Goal: Task Accomplishment & Management: Use online tool/utility

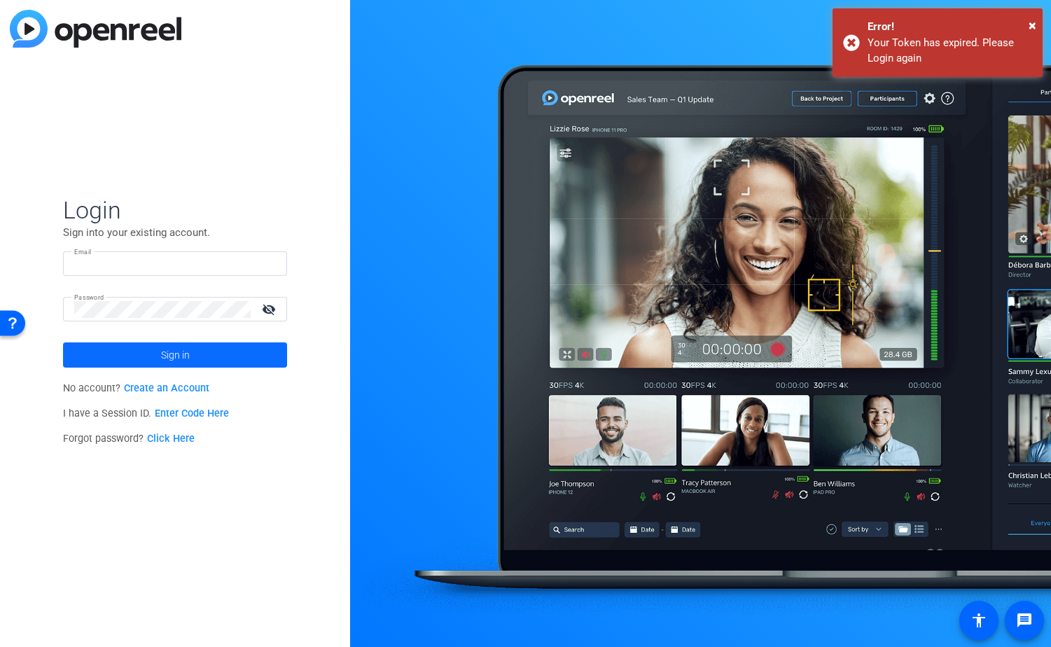
type input "pulsekb@yahoo.com"
click at [140, 358] on span at bounding box center [175, 355] width 224 height 34
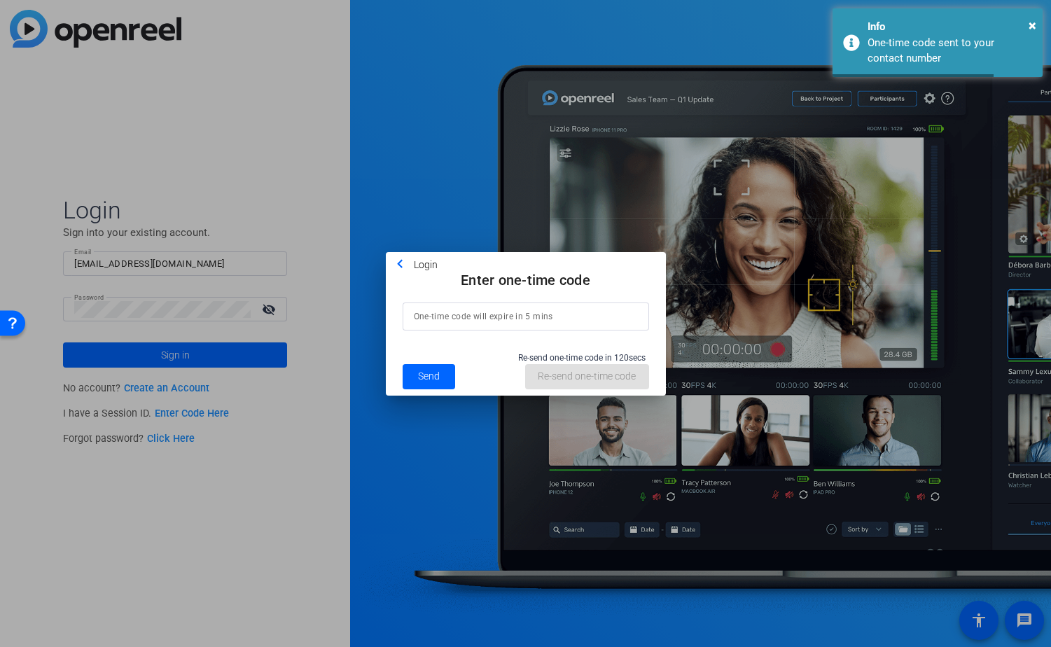
click at [589, 316] on input at bounding box center [526, 316] width 224 height 17
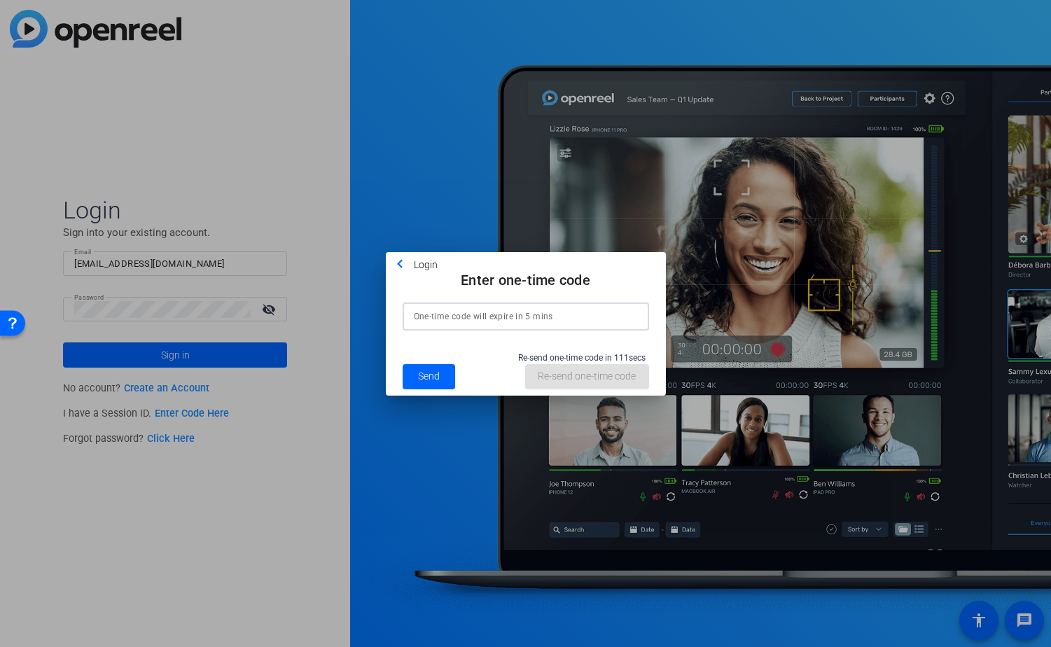
click at [545, 318] on input at bounding box center [526, 316] width 224 height 17
type input "439636"
click at [393, 375] on div "Re-send one-time code in 103 secs Re-send one-time code Send" at bounding box center [526, 369] width 280 height 51
click at [440, 374] on button "Send" at bounding box center [428, 376] width 53 height 25
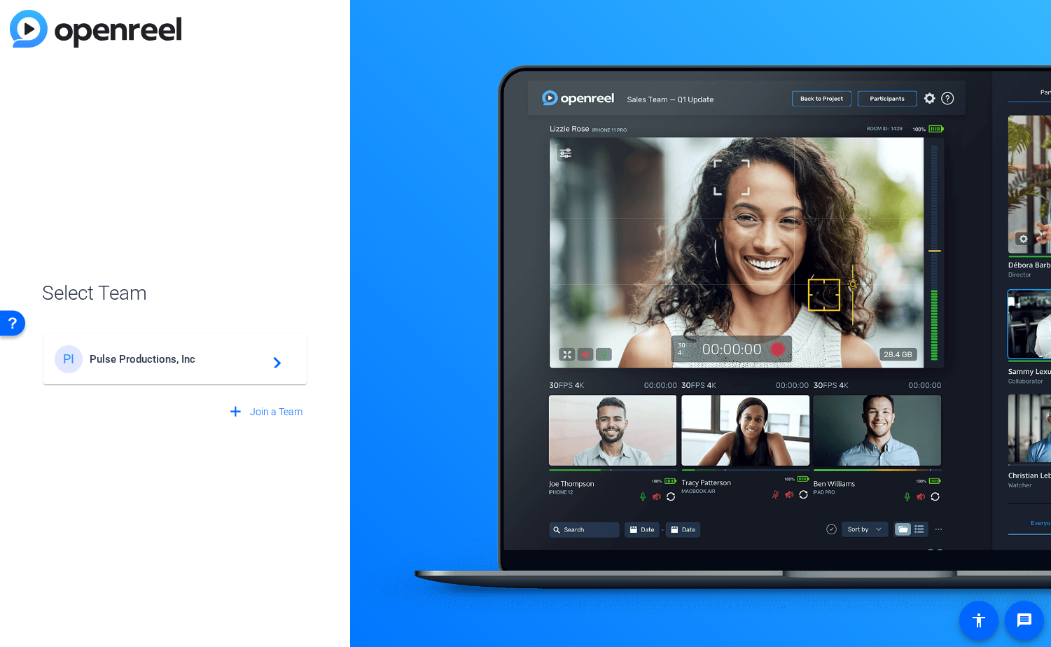
click at [164, 357] on span "Pulse Productions, Inc" at bounding box center [177, 359] width 175 height 13
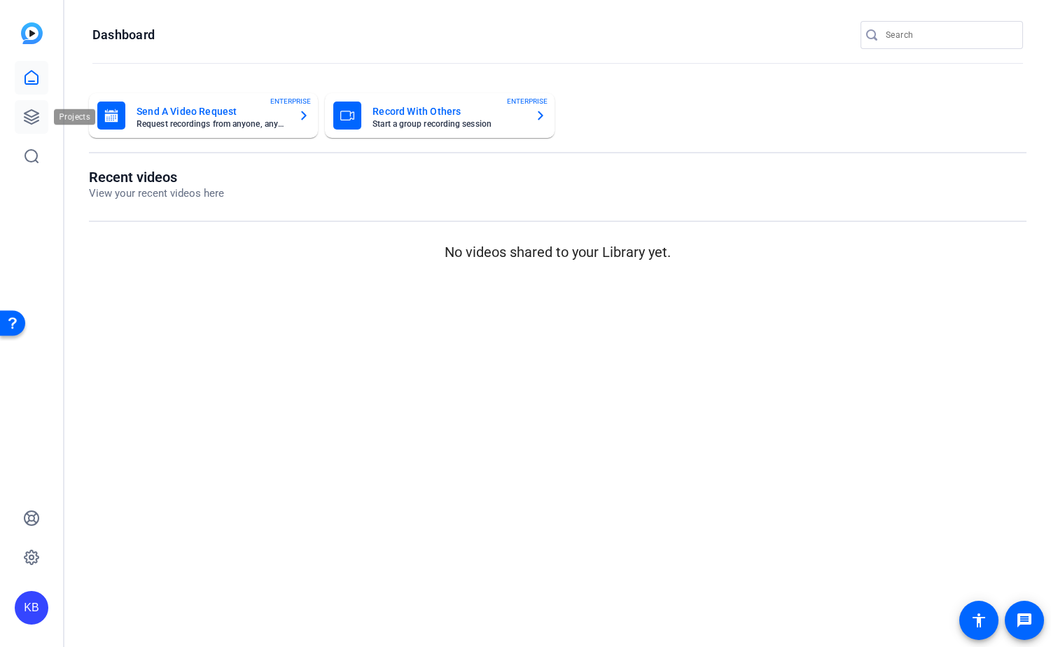
click at [29, 112] on icon at bounding box center [31, 116] width 17 height 17
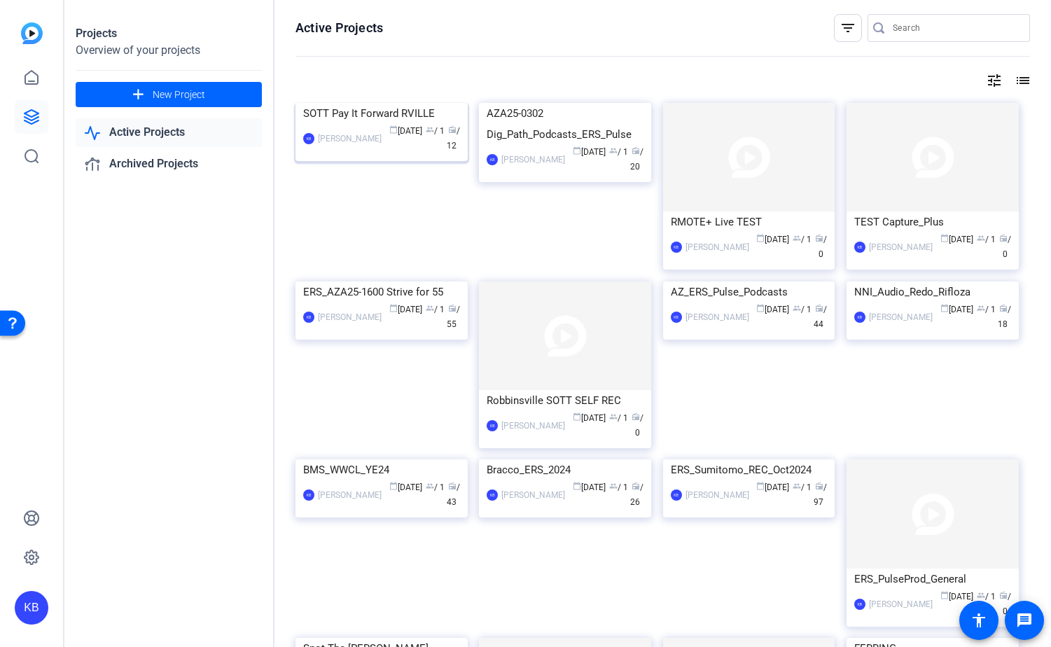
click at [385, 124] on div "SOTT Pay It Forward RVILLE" at bounding box center [381, 113] width 157 height 21
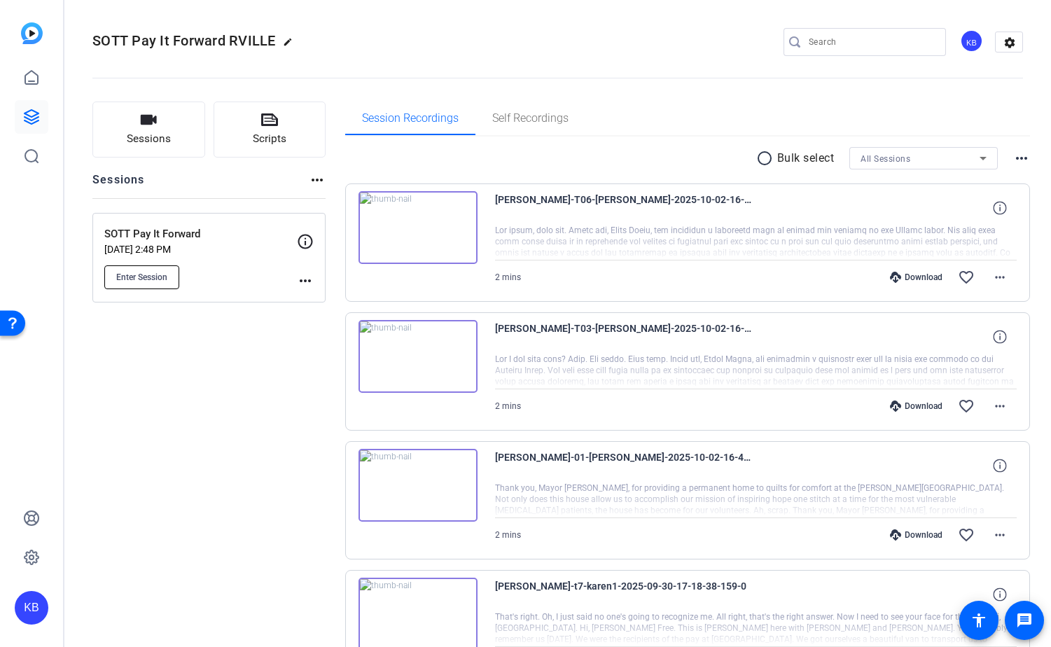
click at [137, 279] on span "Enter Session" at bounding box center [141, 277] width 51 height 11
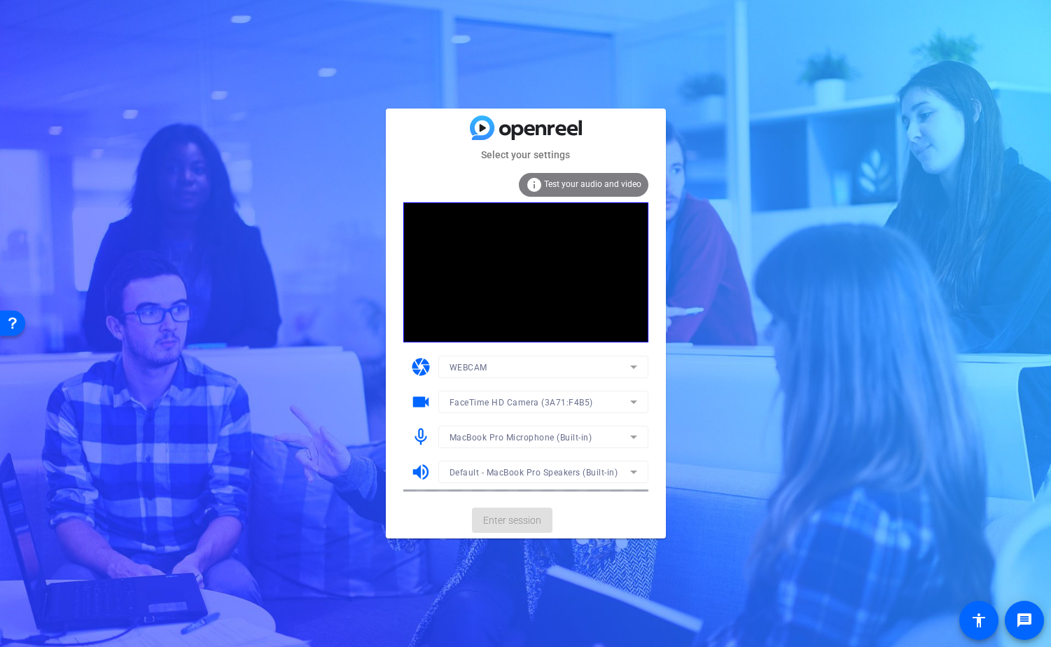
click at [498, 514] on mat-card-actions "Enter session" at bounding box center [526, 520] width 280 height 36
click at [486, 519] on span "Enter session" at bounding box center [512, 520] width 58 height 15
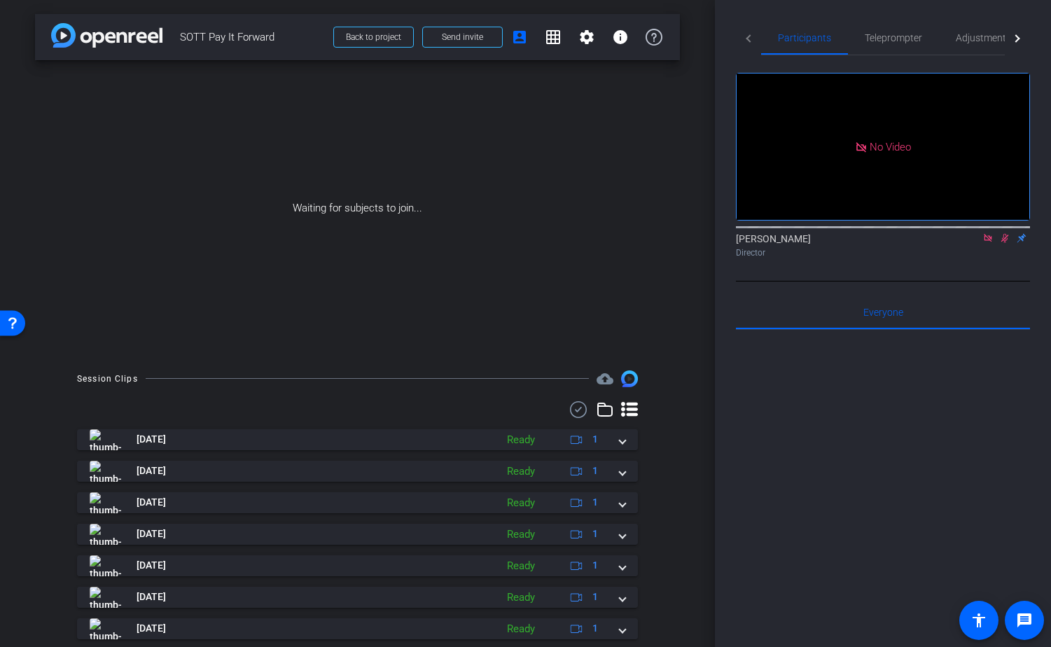
click at [1002, 243] on icon at bounding box center [1004, 238] width 11 height 10
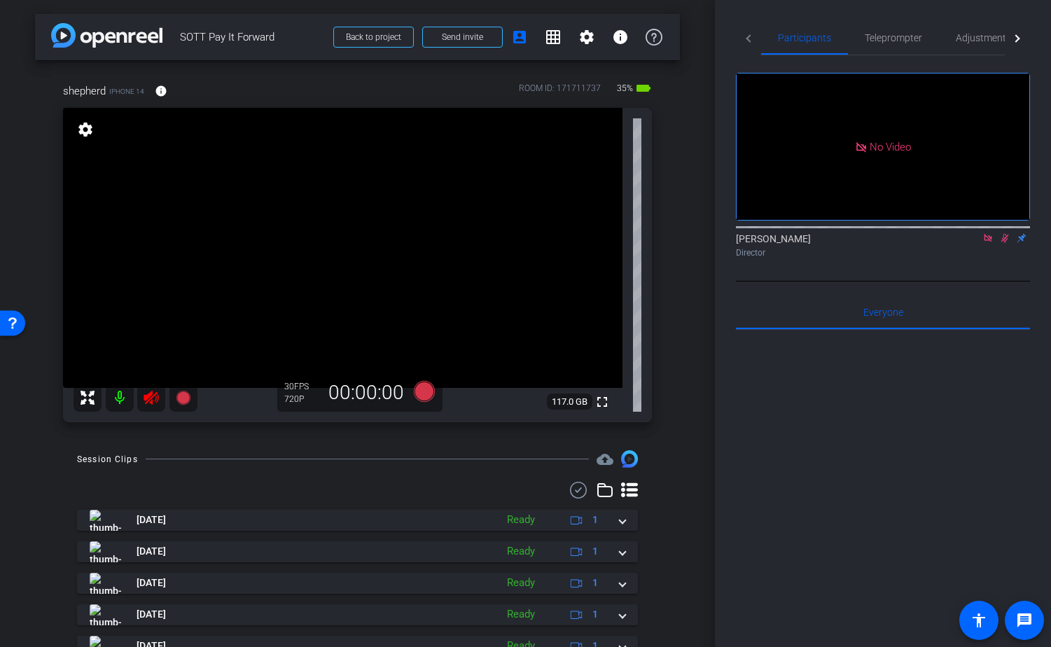
click at [158, 397] on icon at bounding box center [151, 397] width 17 height 17
click at [1007, 243] on icon at bounding box center [1005, 238] width 8 height 9
click at [993, 243] on icon at bounding box center [987, 238] width 11 height 10
click at [988, 243] on icon at bounding box center [987, 238] width 11 height 10
click at [986, 243] on icon at bounding box center [988, 238] width 8 height 9
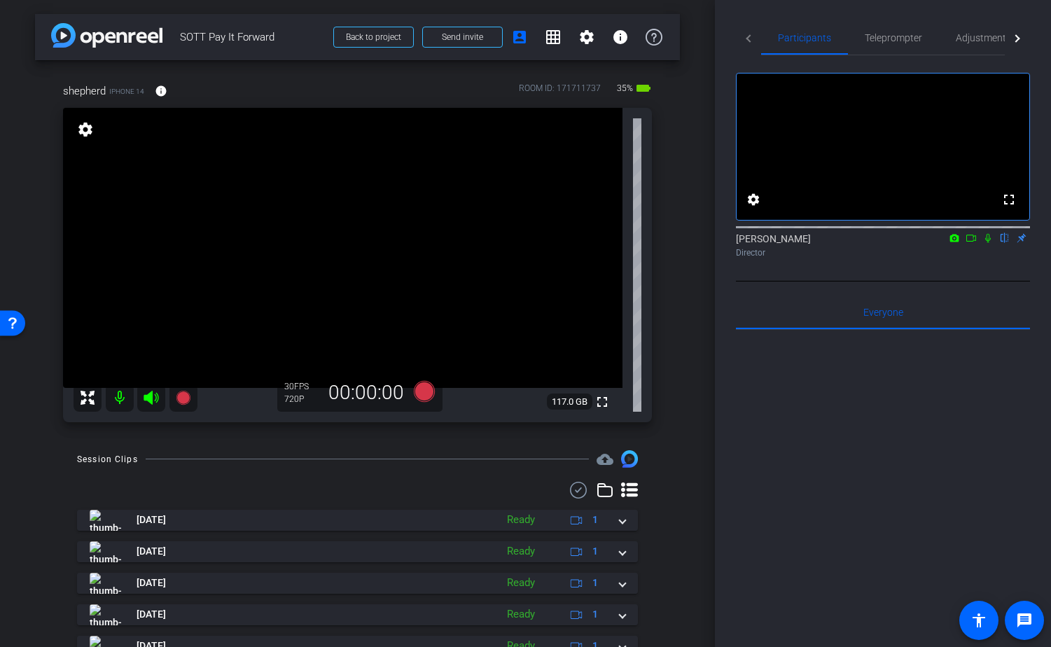
click at [990, 243] on icon at bounding box center [987, 238] width 11 height 10
click at [985, 243] on icon at bounding box center [987, 238] width 11 height 10
click at [975, 40] on span "Adjustments" at bounding box center [982, 38] width 55 height 10
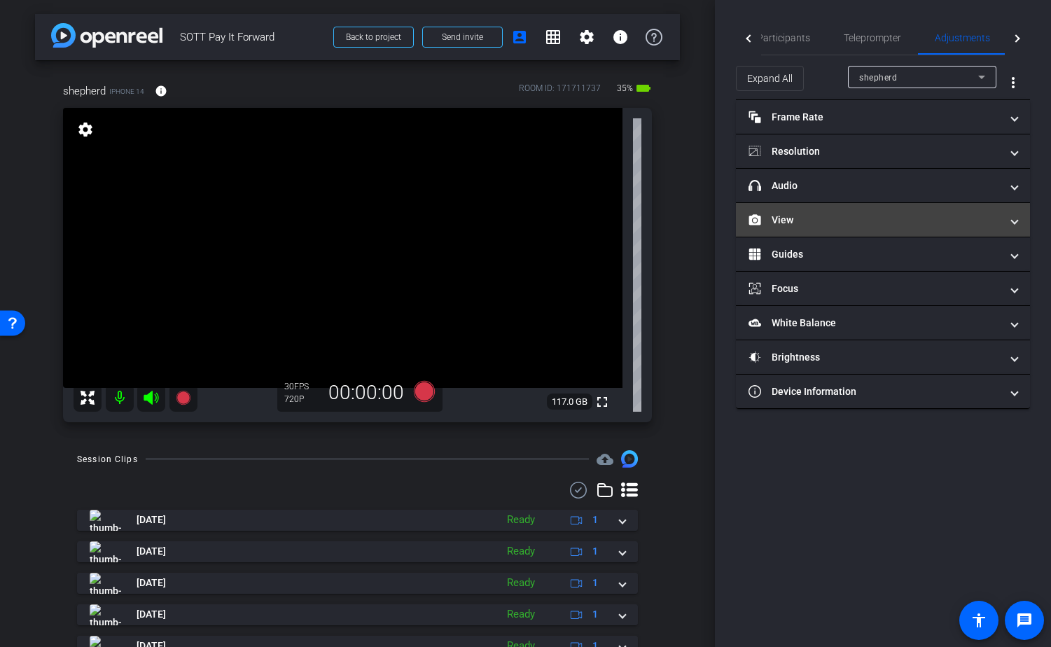
click at [839, 225] on mat-panel-title "View" at bounding box center [874, 220] width 252 height 15
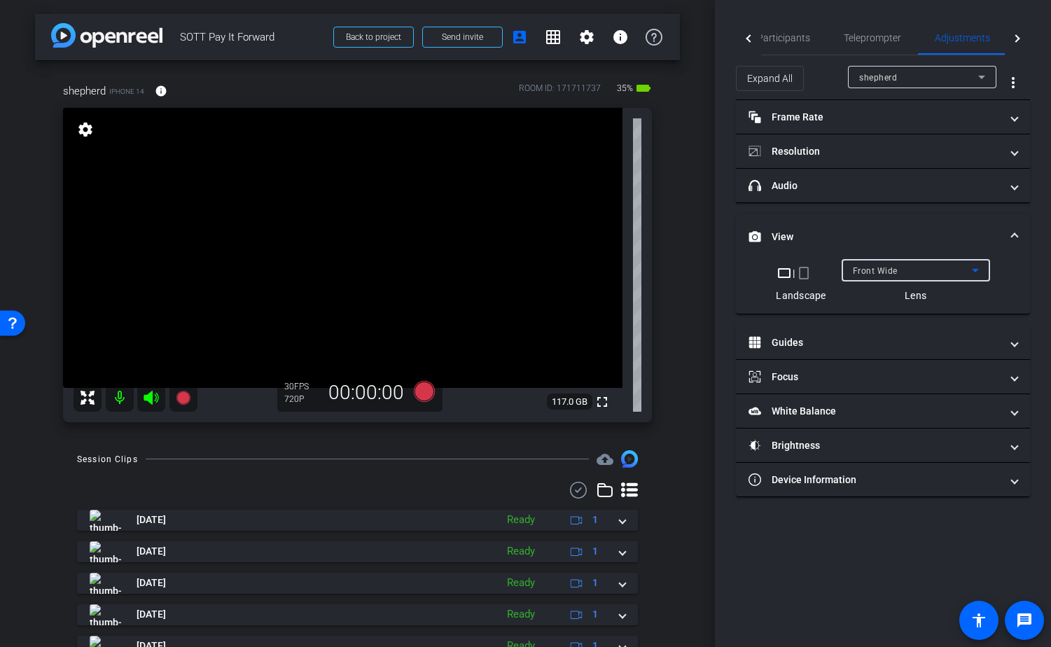
click at [901, 271] on div "Front Wide" at bounding box center [912, 270] width 119 height 17
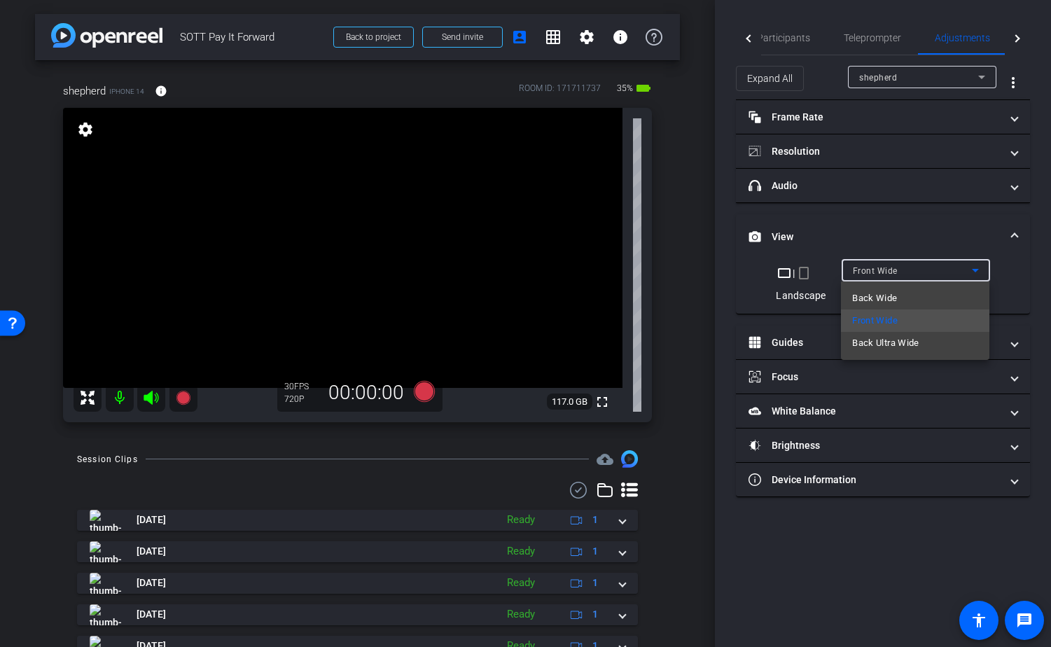
click at [805, 116] on div at bounding box center [525, 323] width 1051 height 647
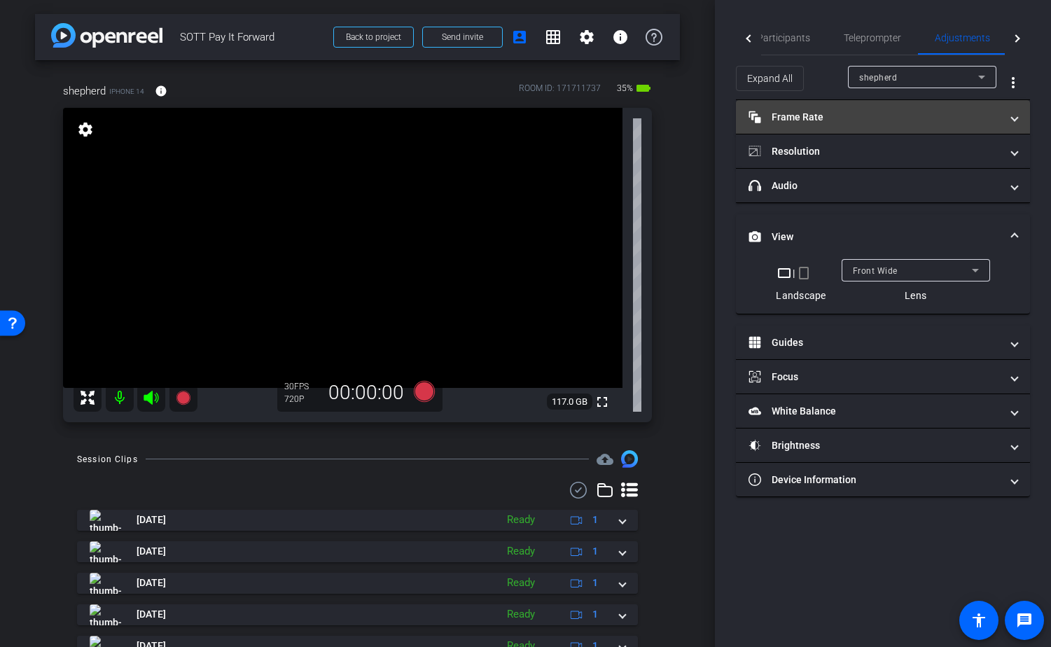
click at [810, 116] on mat-panel-title "Frame Rate Frame Rate" at bounding box center [874, 117] width 252 height 15
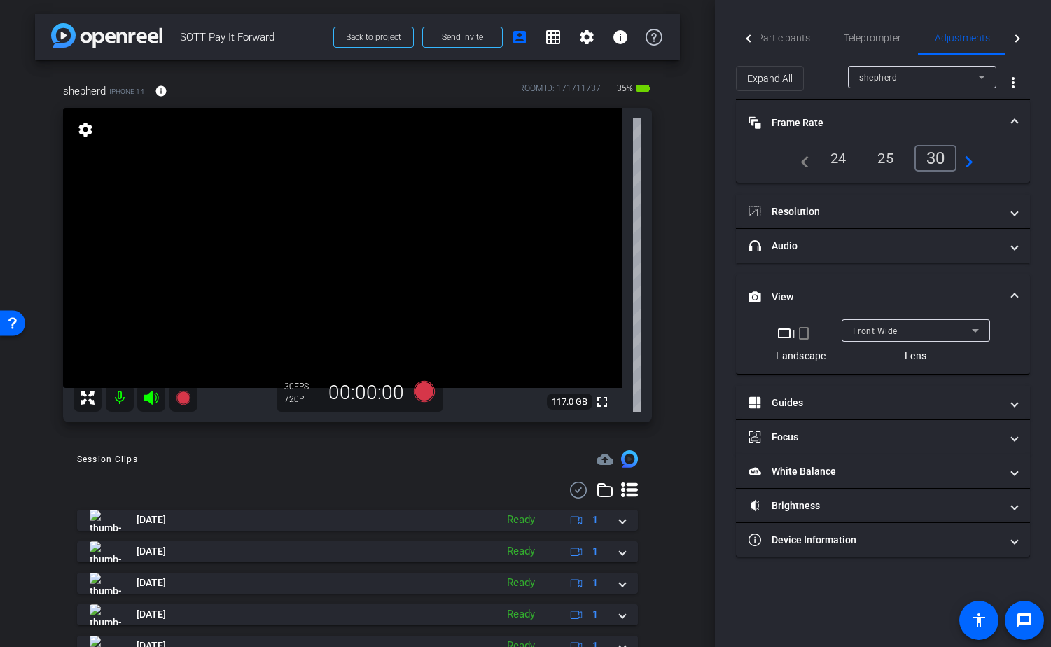
click at [836, 158] on div "24" at bounding box center [838, 158] width 37 height 24
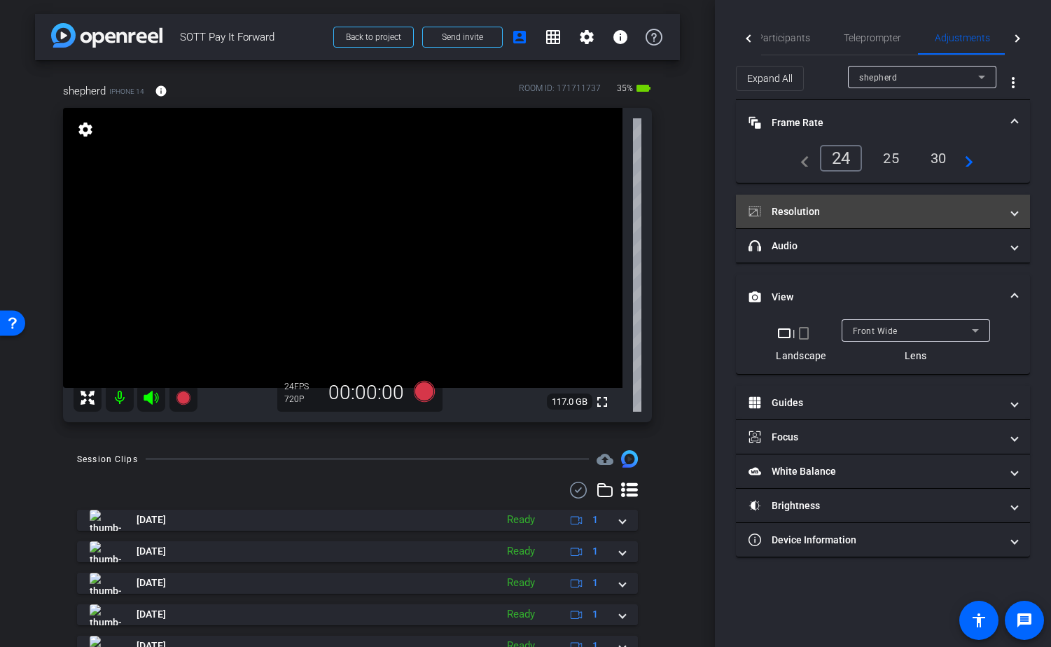
click at [864, 208] on mat-panel-title "Resolution" at bounding box center [874, 211] width 252 height 15
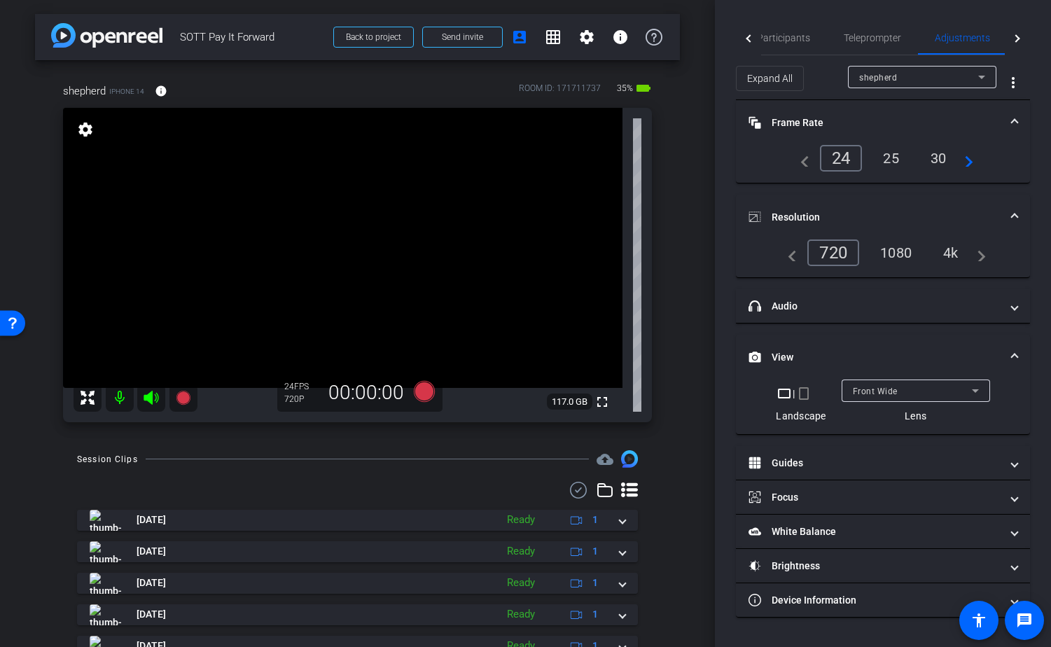
click at [888, 256] on div "1080" at bounding box center [895, 253] width 52 height 24
click at [778, 38] on span "Participants" at bounding box center [783, 38] width 53 height 10
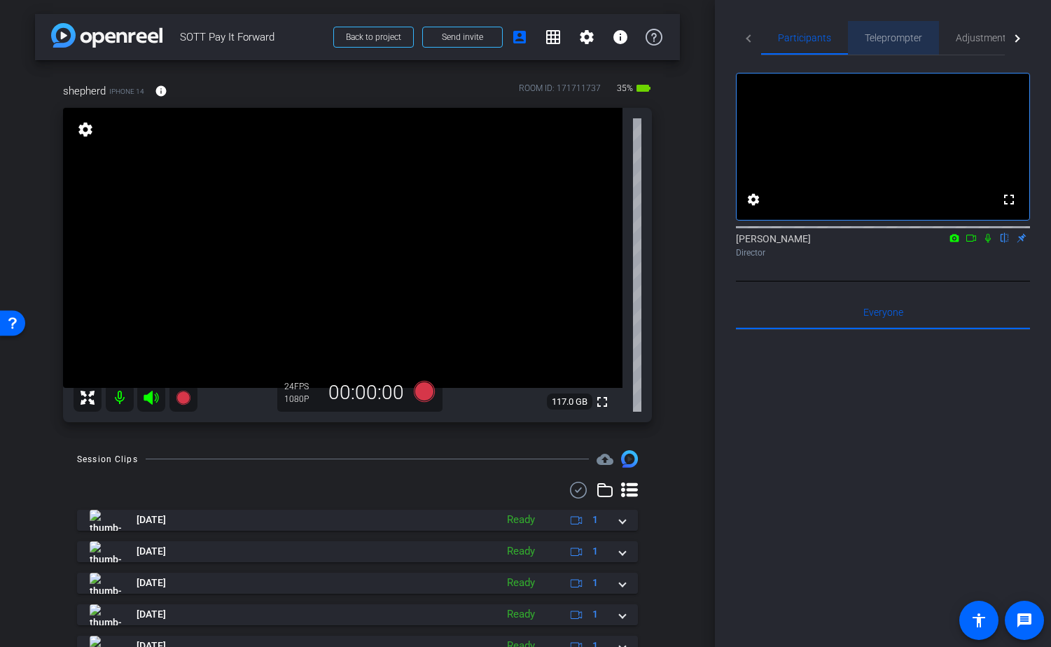
click at [899, 37] on span "Teleprompter" at bounding box center [892, 38] width 57 height 10
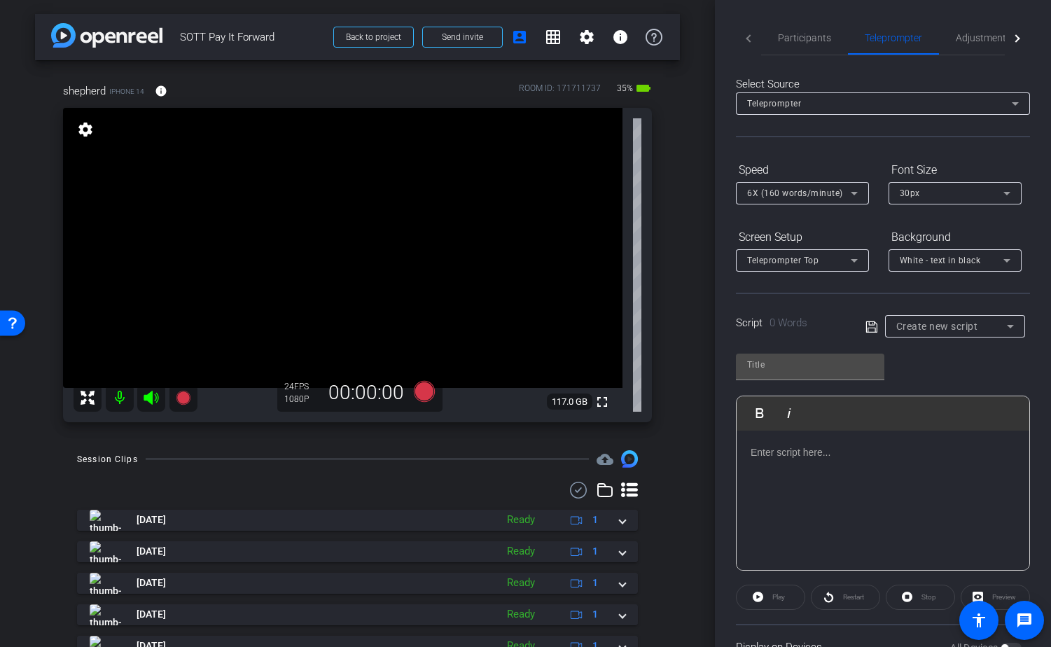
click at [798, 452] on p at bounding box center [882, 451] width 265 height 15
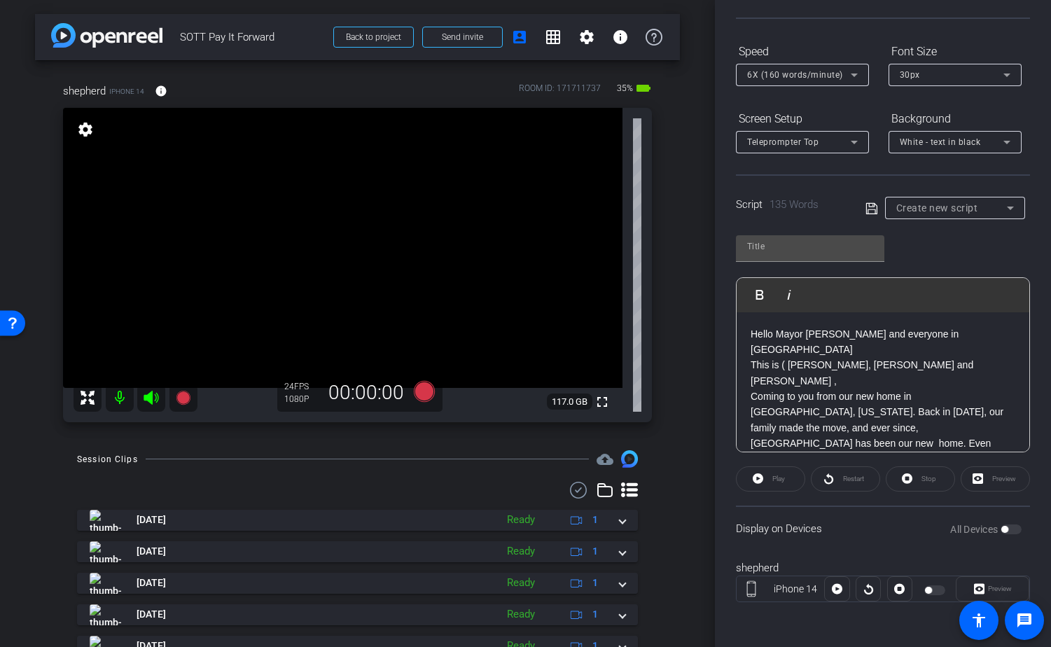
scroll to position [118, 0]
click at [940, 78] on div "30px" at bounding box center [951, 74] width 104 height 17
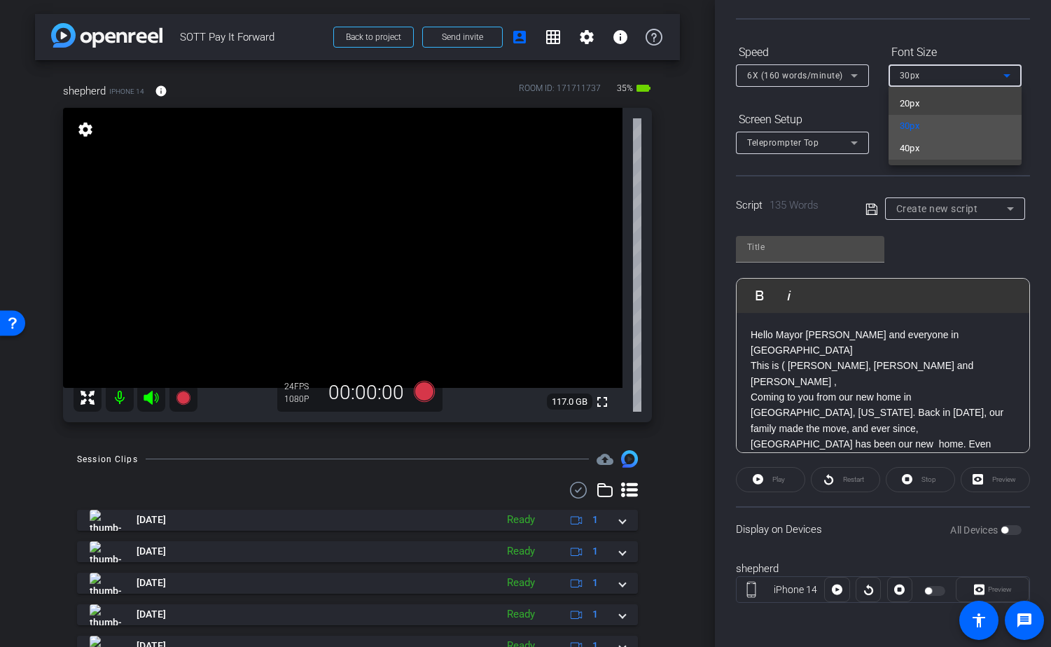
click at [925, 146] on mat-option "40px" at bounding box center [954, 148] width 133 height 22
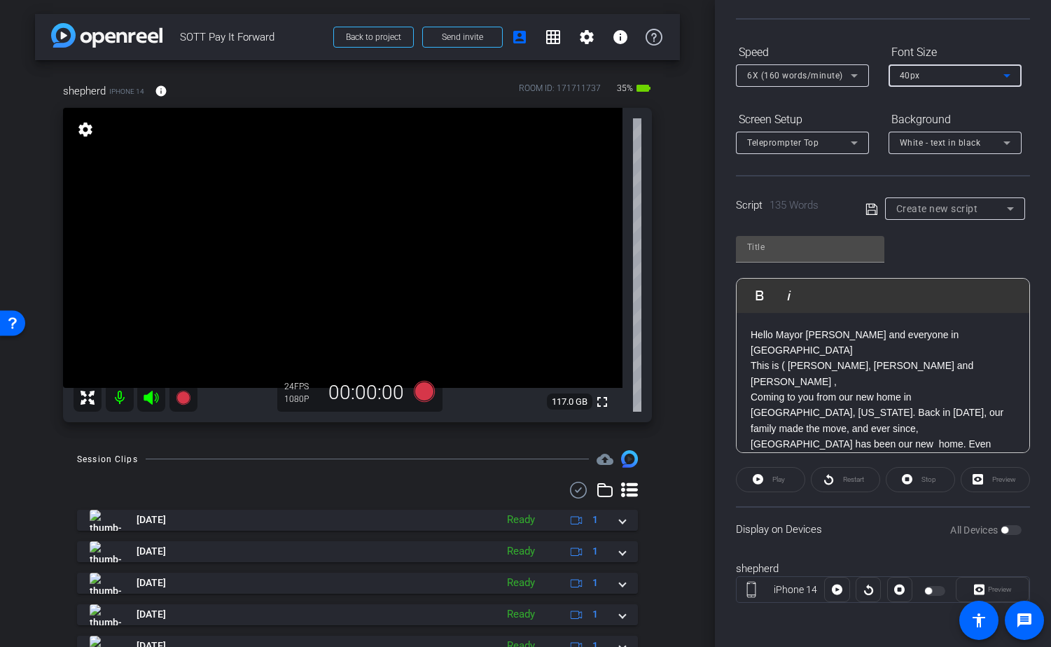
type input "Default title 3869"
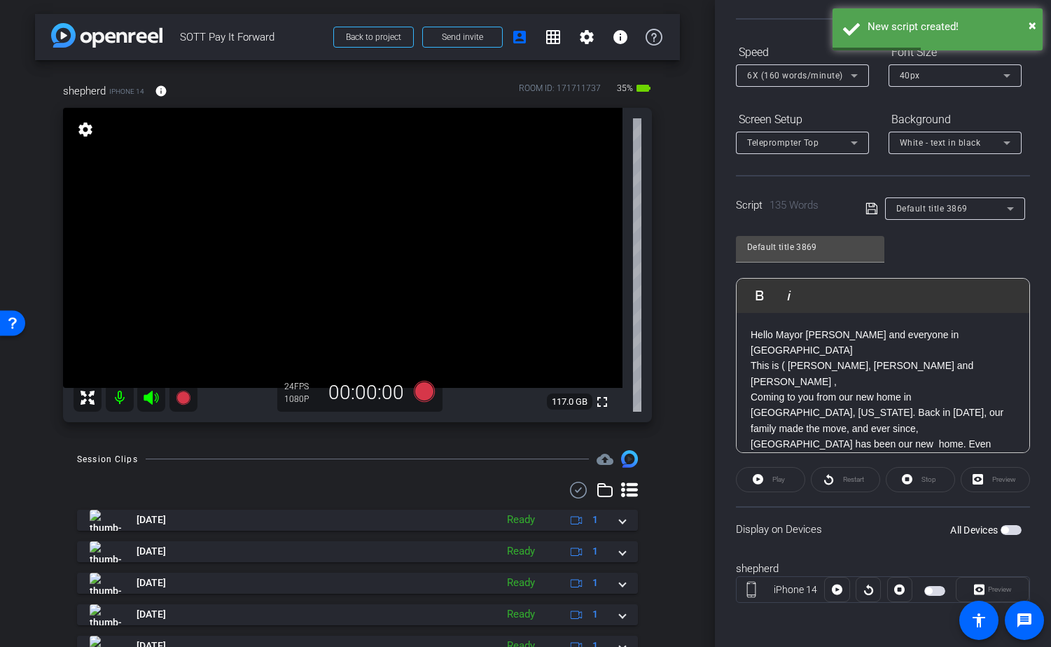
click at [935, 589] on span "button" at bounding box center [934, 591] width 21 height 10
click at [984, 586] on span "Preview" at bounding box center [997, 590] width 27 height 20
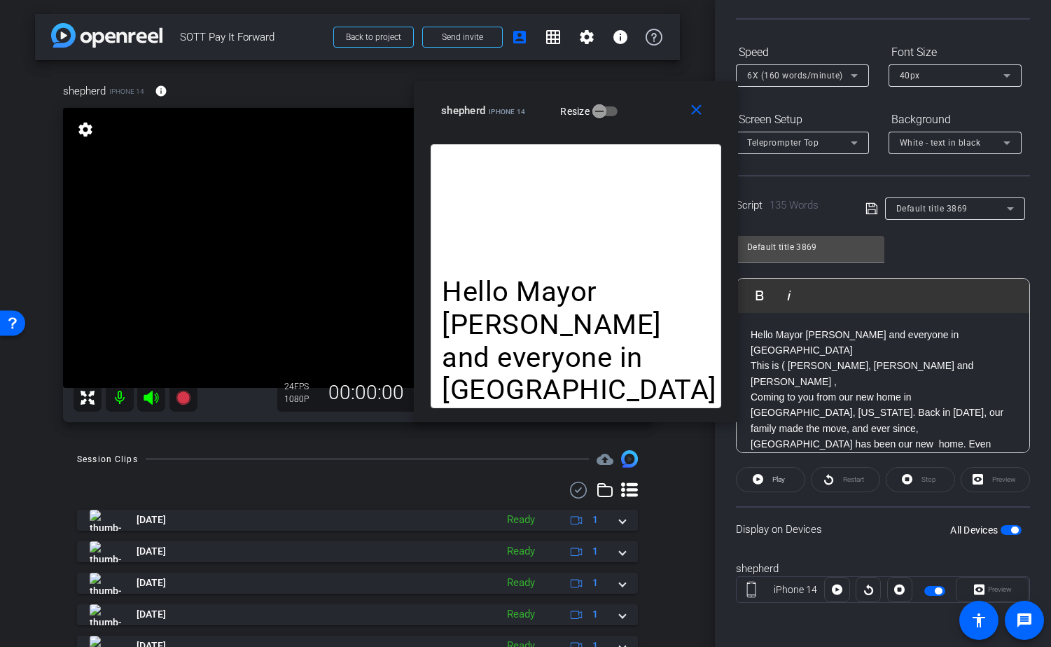
drag, startPoint x: 500, startPoint y: 169, endPoint x: 551, endPoint y: 96, distance: 88.9
click at [551, 96] on div "close shepherd iPhone 14 Resize" at bounding box center [576, 112] width 324 height 63
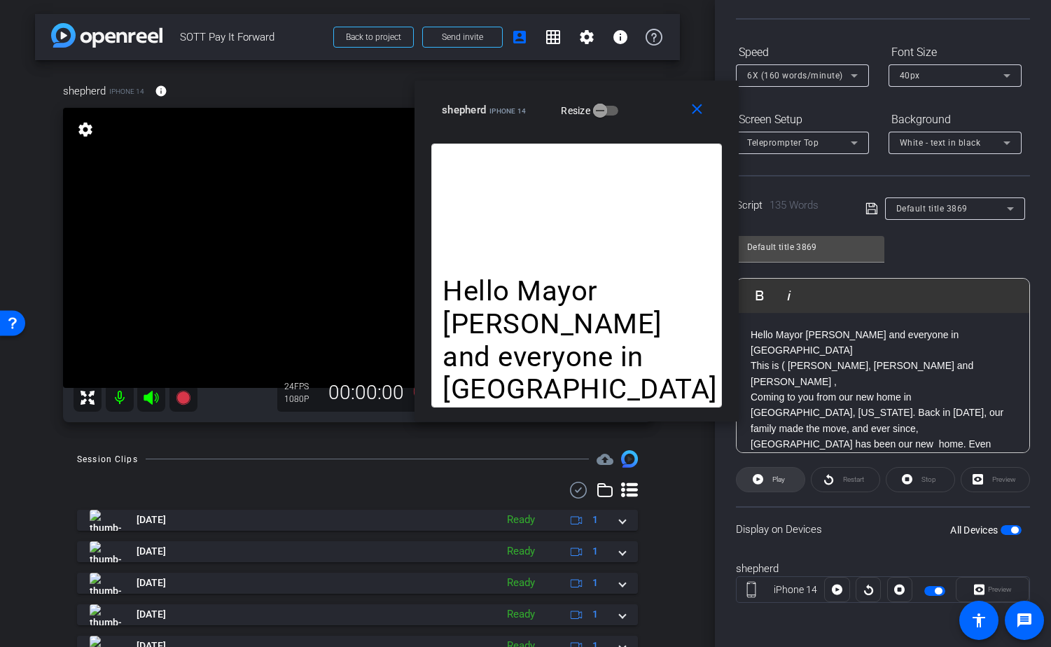
click at [783, 482] on span "Play" at bounding box center [778, 479] width 13 height 8
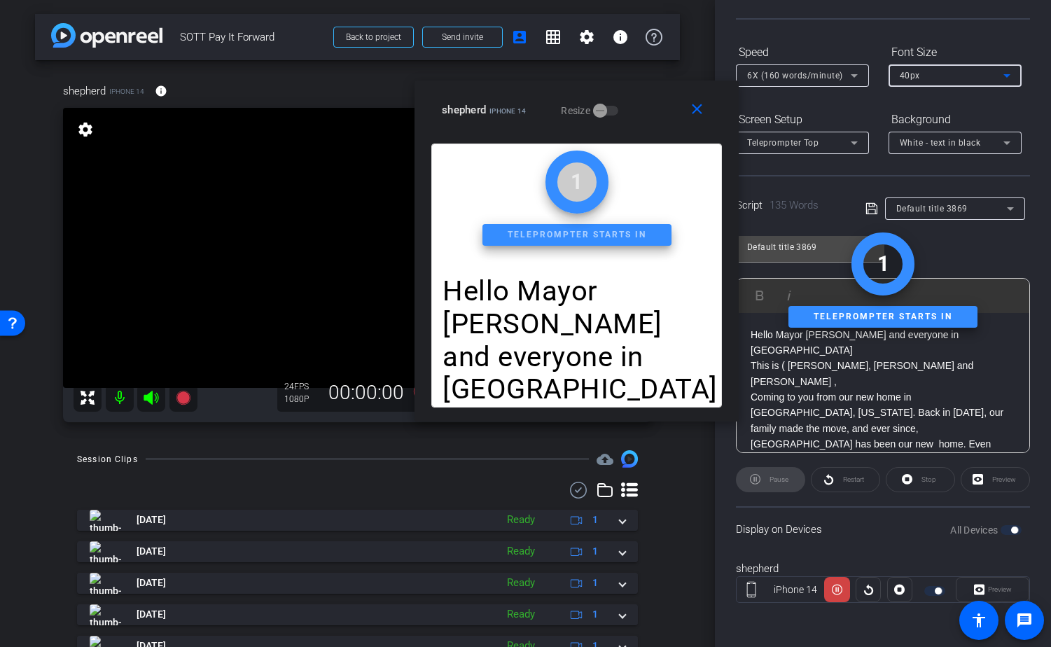
click at [978, 82] on div "40px" at bounding box center [951, 74] width 104 height 17
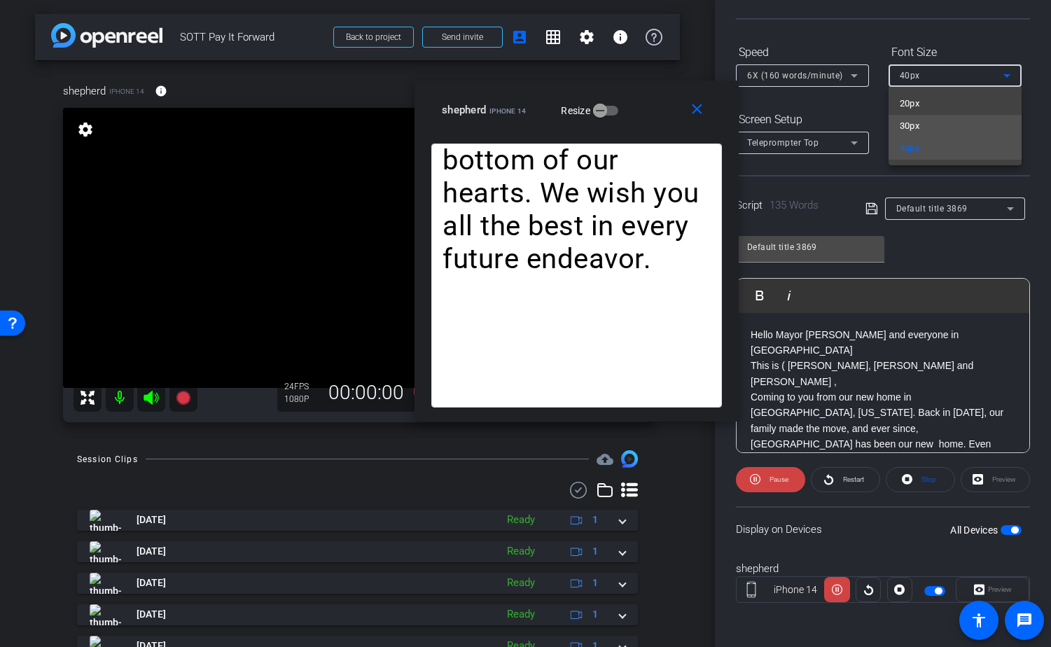
click at [957, 129] on mat-option "30px" at bounding box center [954, 126] width 133 height 22
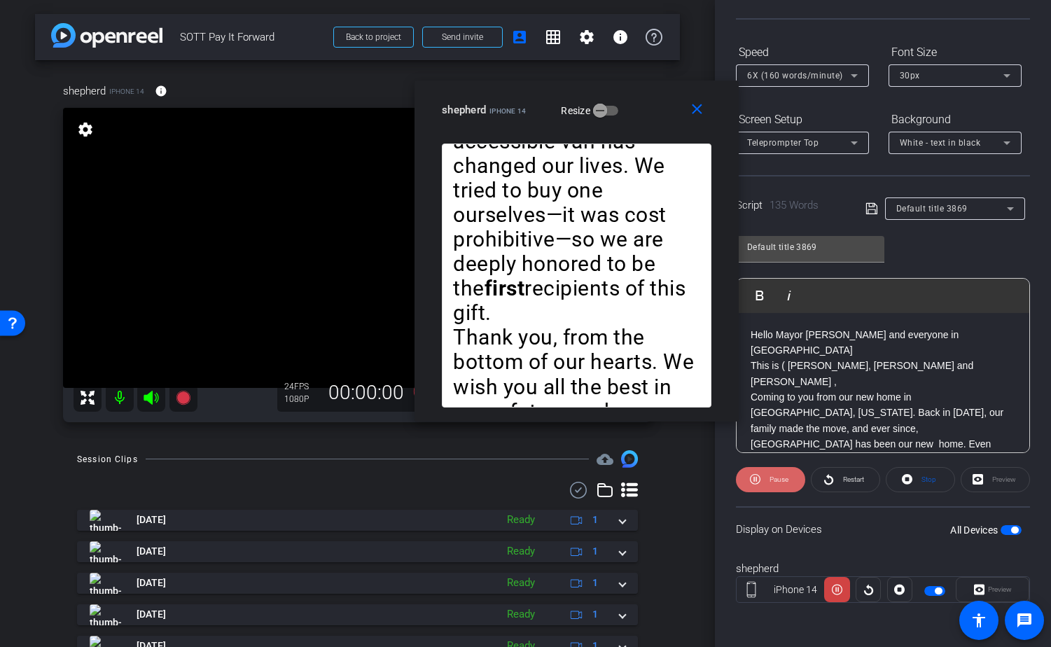
click at [764, 486] on span at bounding box center [770, 480] width 69 height 34
click at [832, 477] on icon at bounding box center [828, 479] width 9 height 10
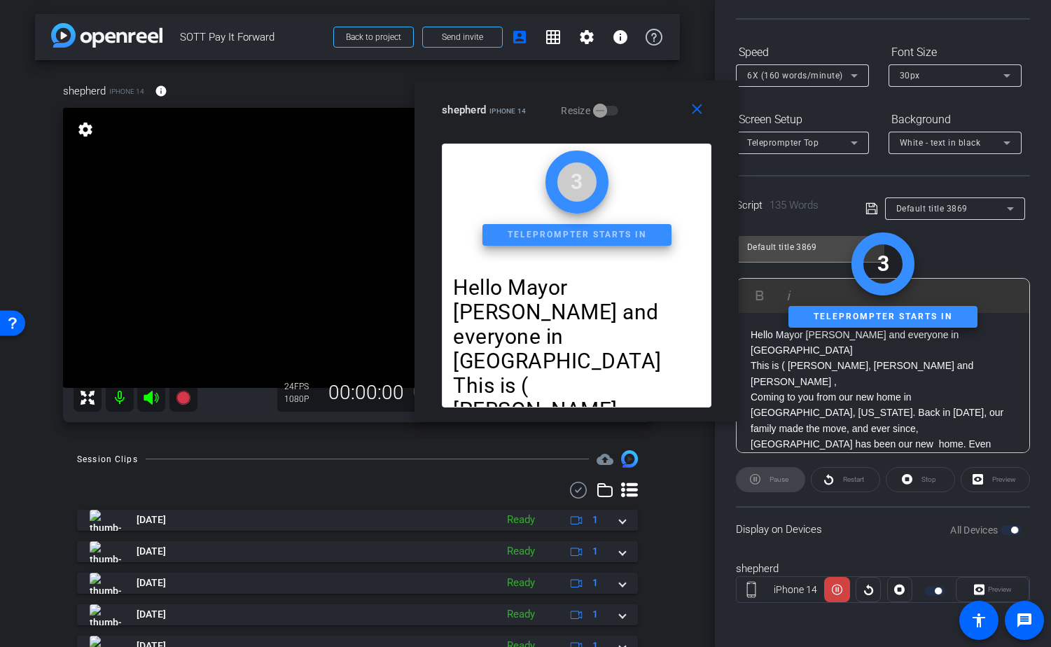
click at [786, 477] on div "Pause" at bounding box center [770, 479] width 69 height 25
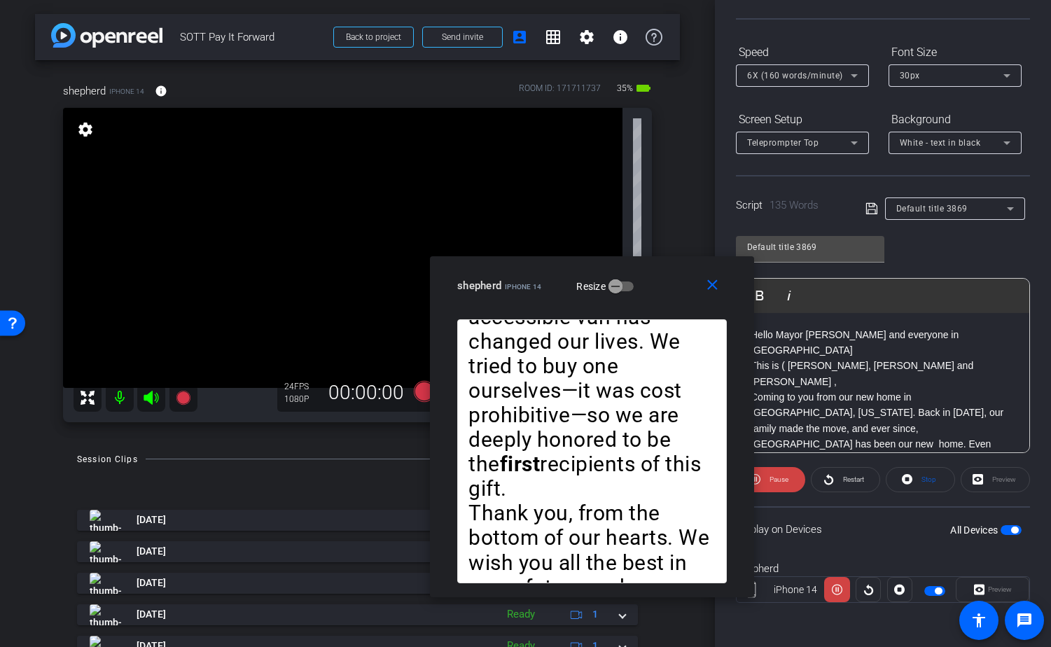
drag, startPoint x: 666, startPoint y: 105, endPoint x: 682, endPoint y: 280, distance: 175.7
click at [682, 281] on div "shepherd iPhone 14 Resize" at bounding box center [597, 285] width 280 height 25
click at [778, 478] on span "Pause" at bounding box center [778, 479] width 19 height 8
click at [778, 478] on span "Play" at bounding box center [778, 479] width 13 height 8
click at [778, 479] on span "Pause" at bounding box center [778, 479] width 19 height 8
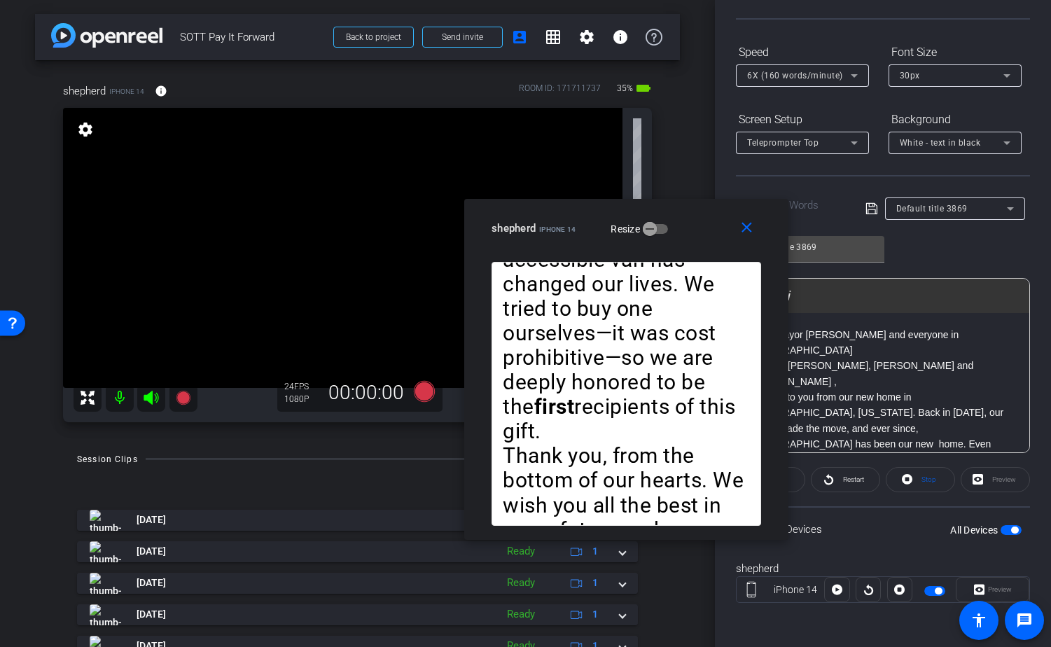
drag, startPoint x: 661, startPoint y: 281, endPoint x: 696, endPoint y: 224, distance: 66.9
click at [696, 224] on div "shepherd iPhone 14 Resize" at bounding box center [631, 228] width 280 height 25
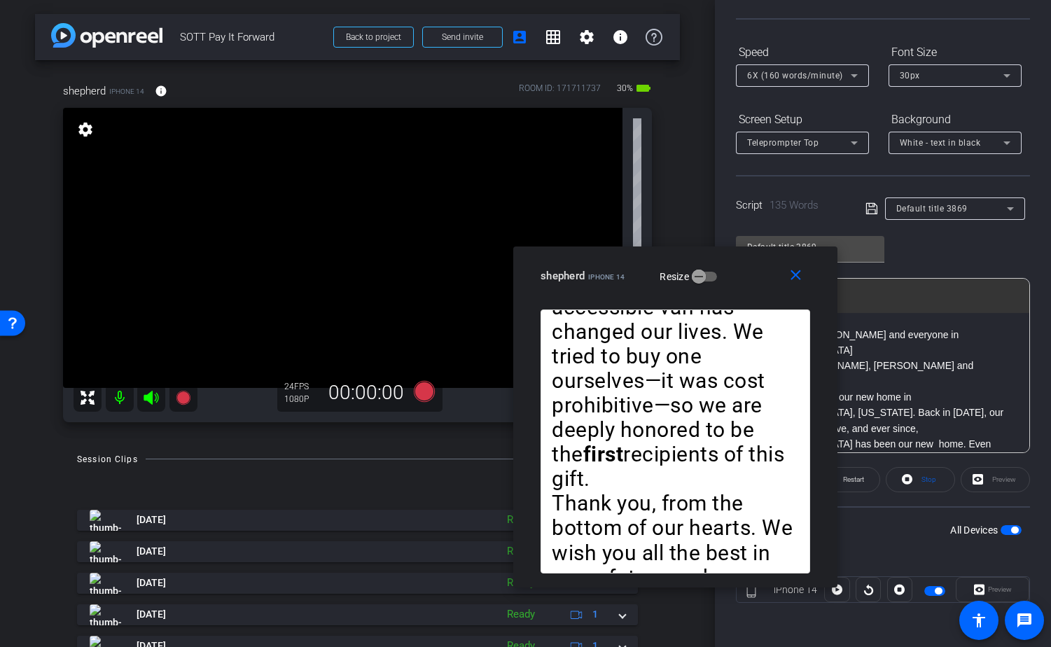
drag, startPoint x: 696, startPoint y: 221, endPoint x: 745, endPoint y: 269, distance: 68.3
click at [745, 269] on div "shepherd iPhone 14 Resize" at bounding box center [680, 275] width 280 height 25
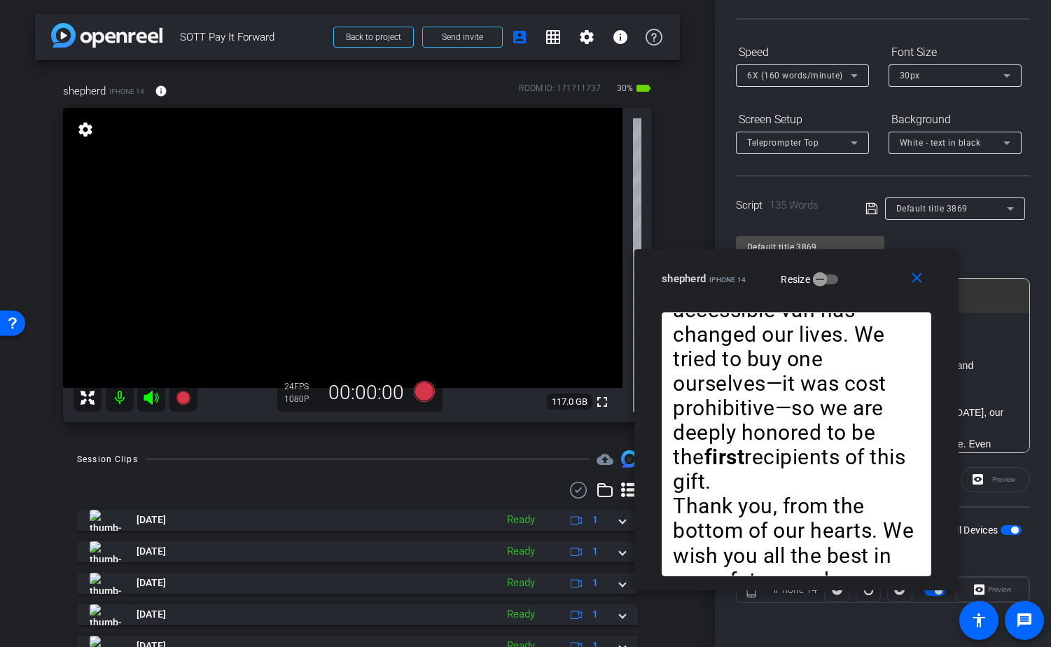
drag, startPoint x: 657, startPoint y: 256, endPoint x: 779, endPoint y: 259, distance: 121.8
click at [779, 259] on div "close shepherd iPhone 14 Resize" at bounding box center [796, 280] width 324 height 63
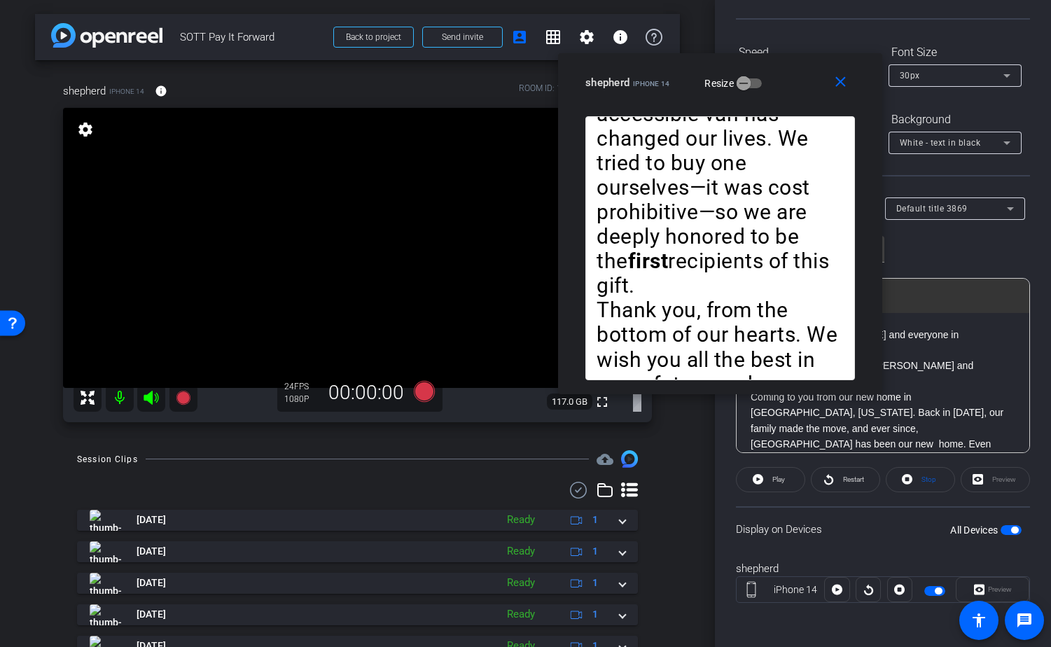
drag, startPoint x: 885, startPoint y: 281, endPoint x: 801, endPoint y: 65, distance: 231.1
click at [801, 70] on div "shepherd iPhone 14 Resize" at bounding box center [725, 82] width 280 height 25
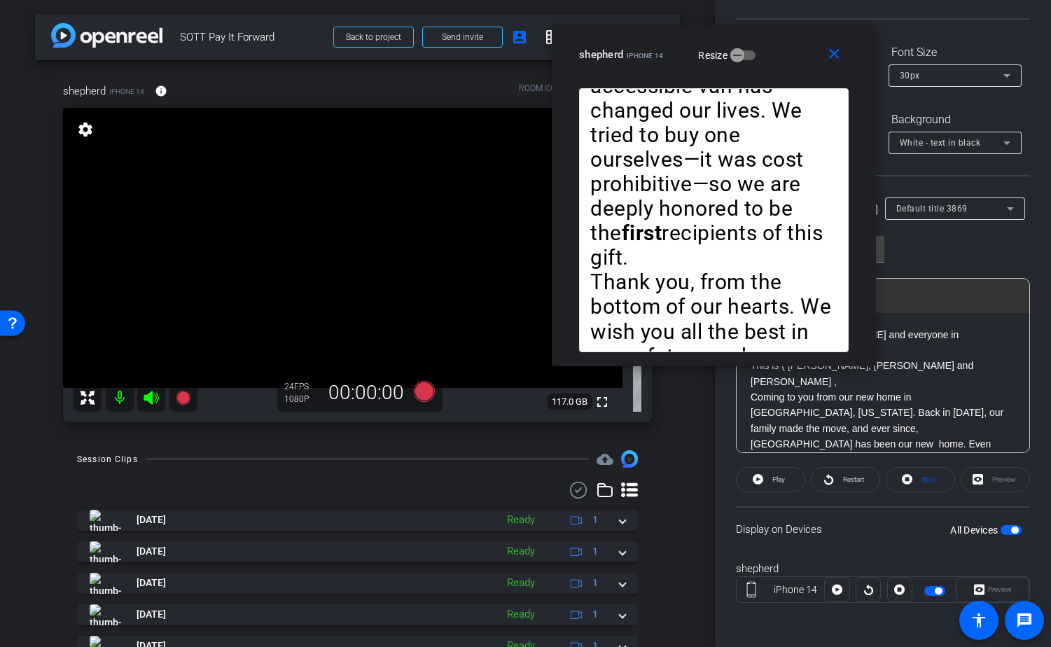
drag, startPoint x: 801, startPoint y: 65, endPoint x: 801, endPoint y: 31, distance: 34.3
click at [801, 42] on div "shepherd iPhone 14 Resize" at bounding box center [719, 54] width 280 height 25
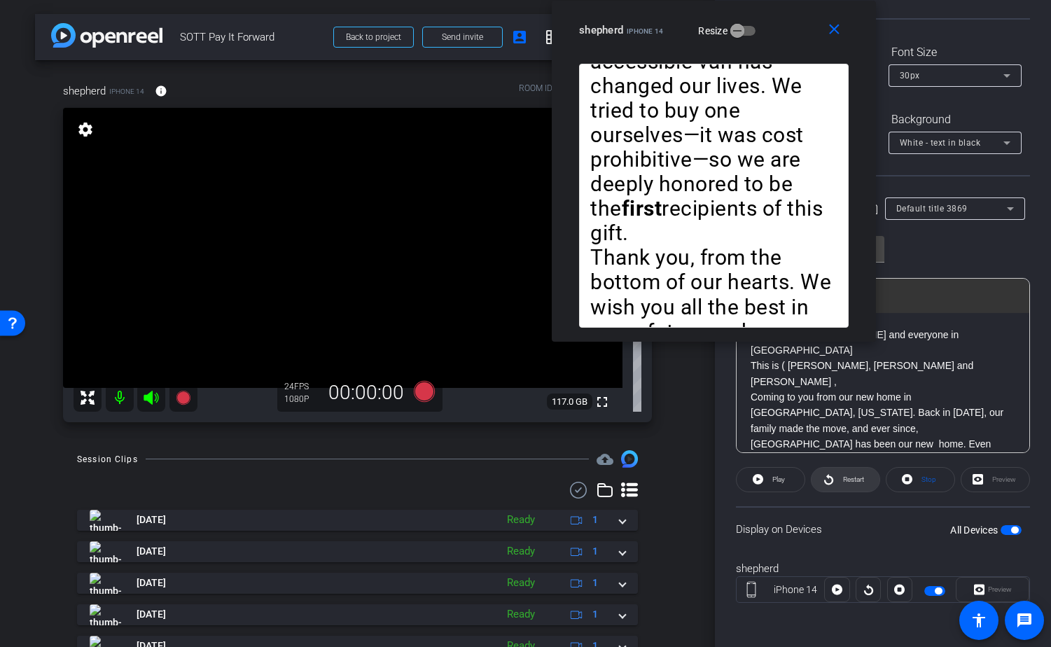
click at [844, 475] on span "Restart" at bounding box center [853, 479] width 21 height 8
click at [771, 481] on span "Pause" at bounding box center [778, 479] width 19 height 8
click at [771, 481] on span "Play" at bounding box center [777, 480] width 16 height 20
click at [771, 481] on span "Pause" at bounding box center [778, 479] width 19 height 8
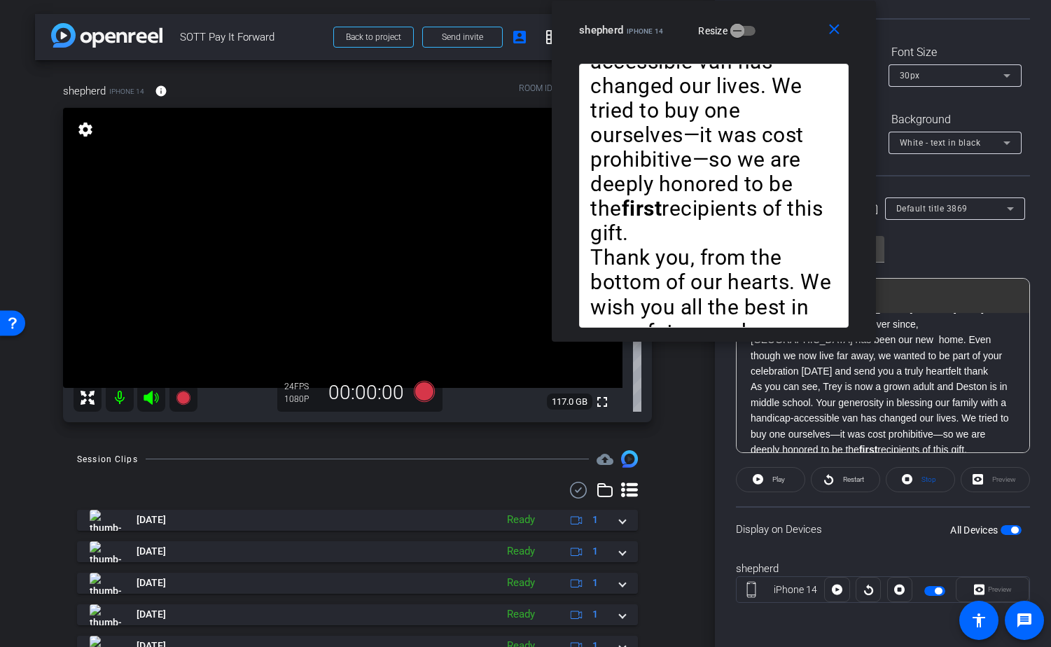
scroll to position [106, 0]
click at [428, 391] on icon at bounding box center [423, 391] width 21 height 21
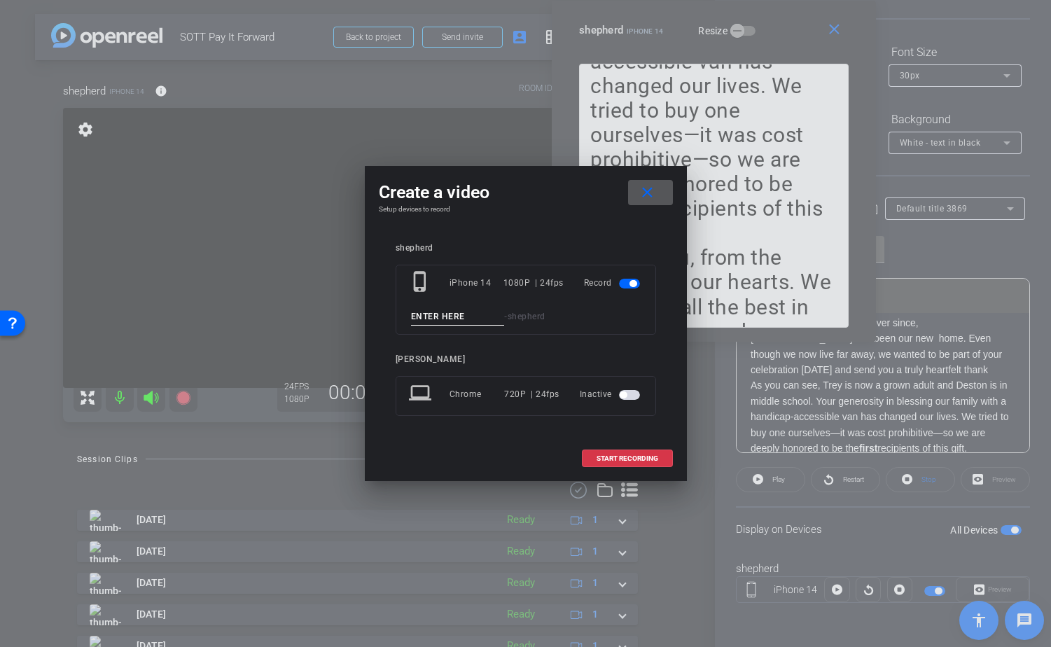
click at [460, 314] on input at bounding box center [458, 316] width 94 height 17
type input "01_Trey_Donna_Shepard"
click at [618, 455] on span "START RECORDING" at bounding box center [627, 458] width 62 height 7
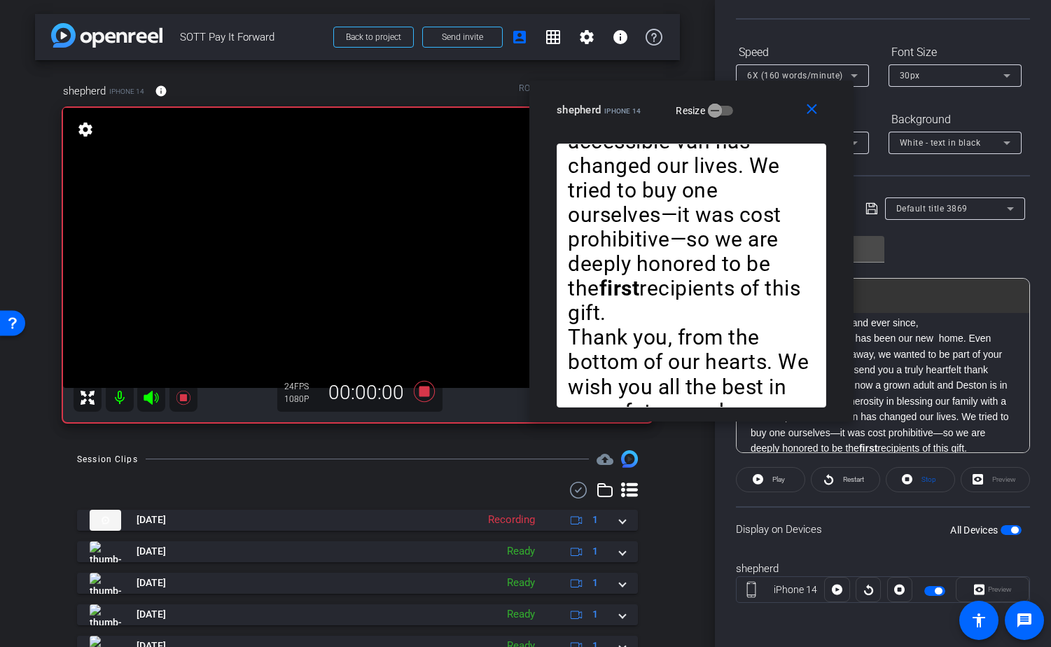
drag, startPoint x: 808, startPoint y: 20, endPoint x: 785, endPoint y: 222, distance: 202.9
click at [784, 122] on div "shepherd iPhone 14 Resize" at bounding box center [696, 109] width 280 height 25
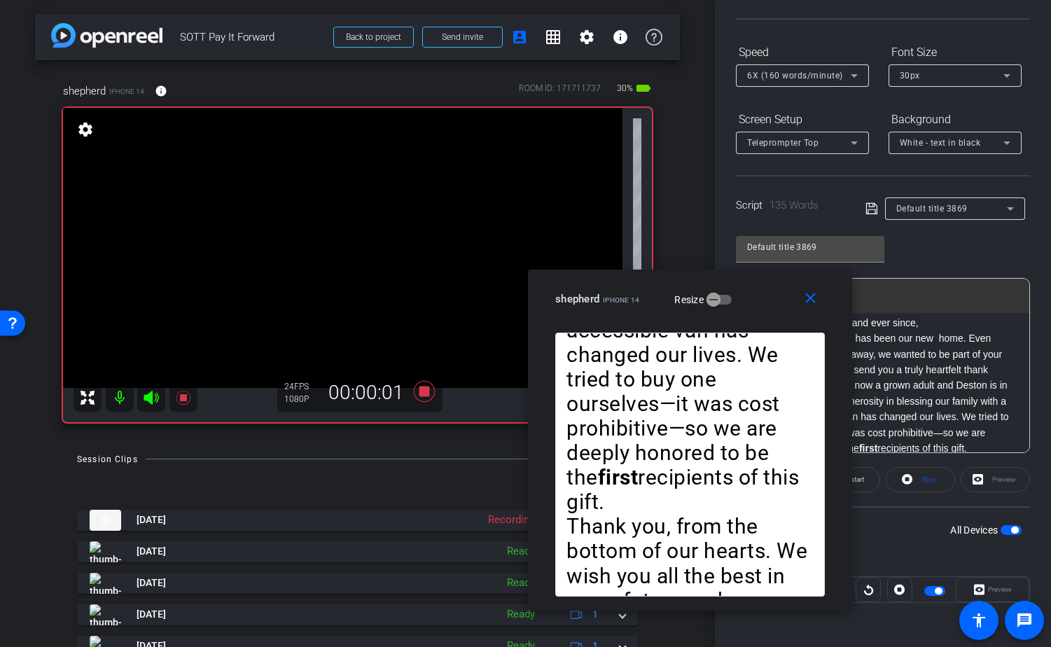
drag, startPoint x: 785, startPoint y: 213, endPoint x: 785, endPoint y: 282, distance: 68.6
click at [785, 282] on div "close shepherd iPhone 14 Resize" at bounding box center [690, 300] width 324 height 63
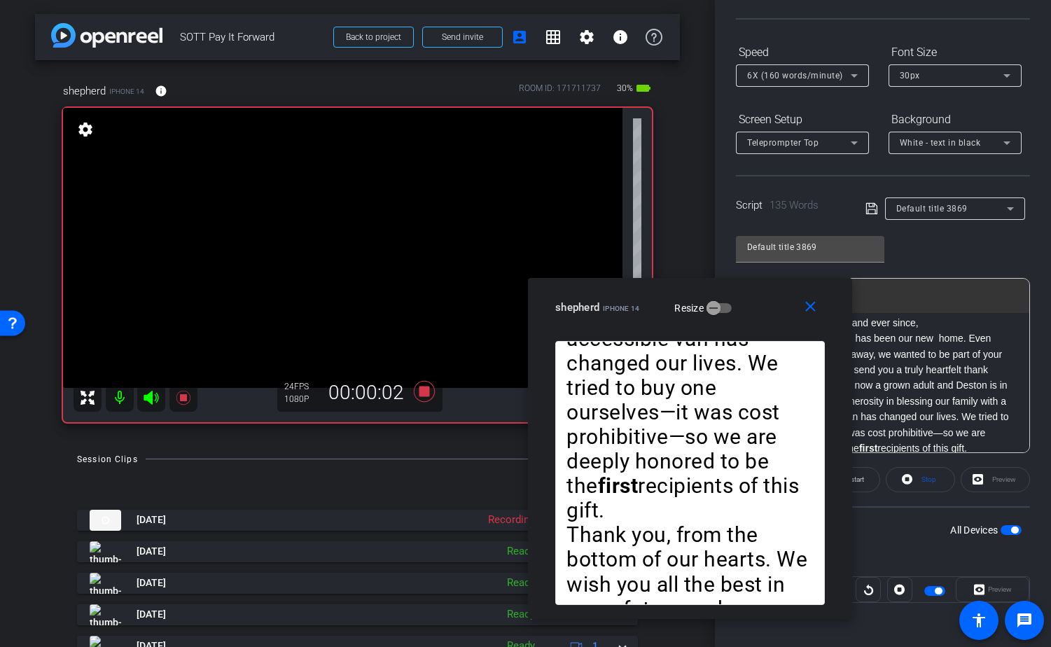
click at [853, 38] on div "Select Source Teleprompter Speed 6X (160 words/minute) Font Size 30px Screen Se…" at bounding box center [883, 282] width 294 height 689
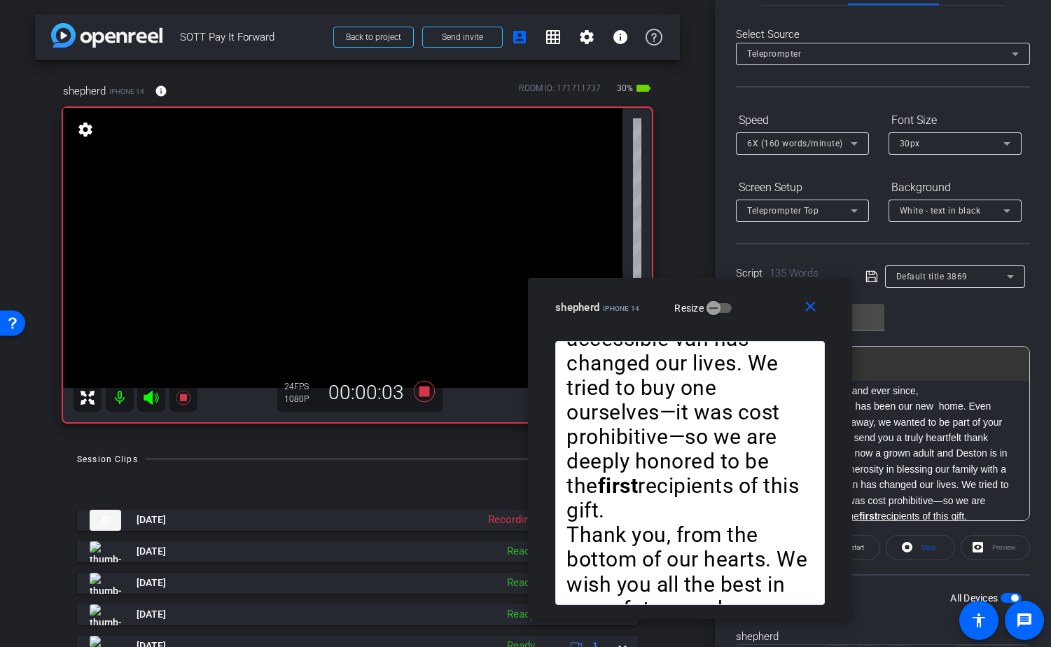
scroll to position [0, 0]
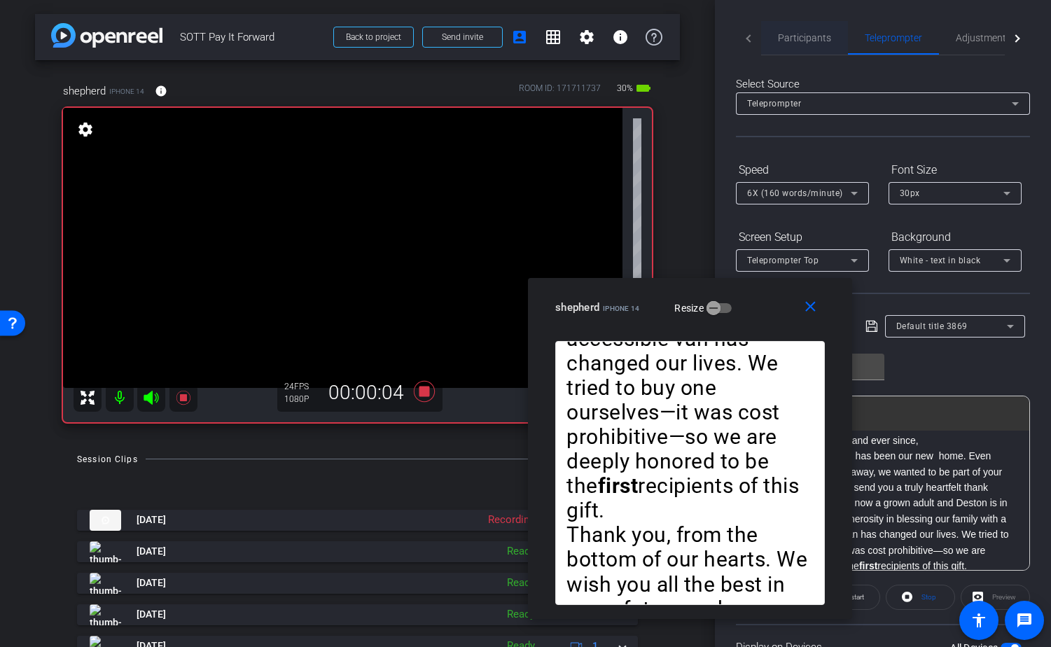
click at [813, 36] on span "Participants" at bounding box center [804, 38] width 53 height 10
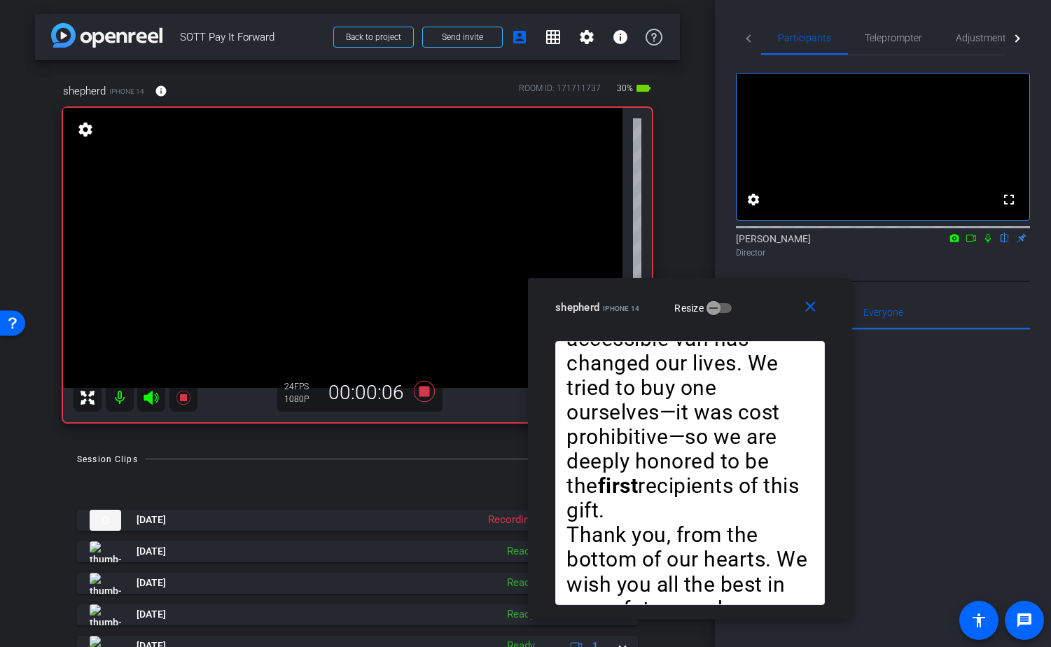
click at [969, 243] on icon at bounding box center [970, 238] width 11 height 10
click at [1005, 243] on icon at bounding box center [1005, 238] width 6 height 9
click at [912, 36] on span "Teleprompter" at bounding box center [892, 38] width 57 height 10
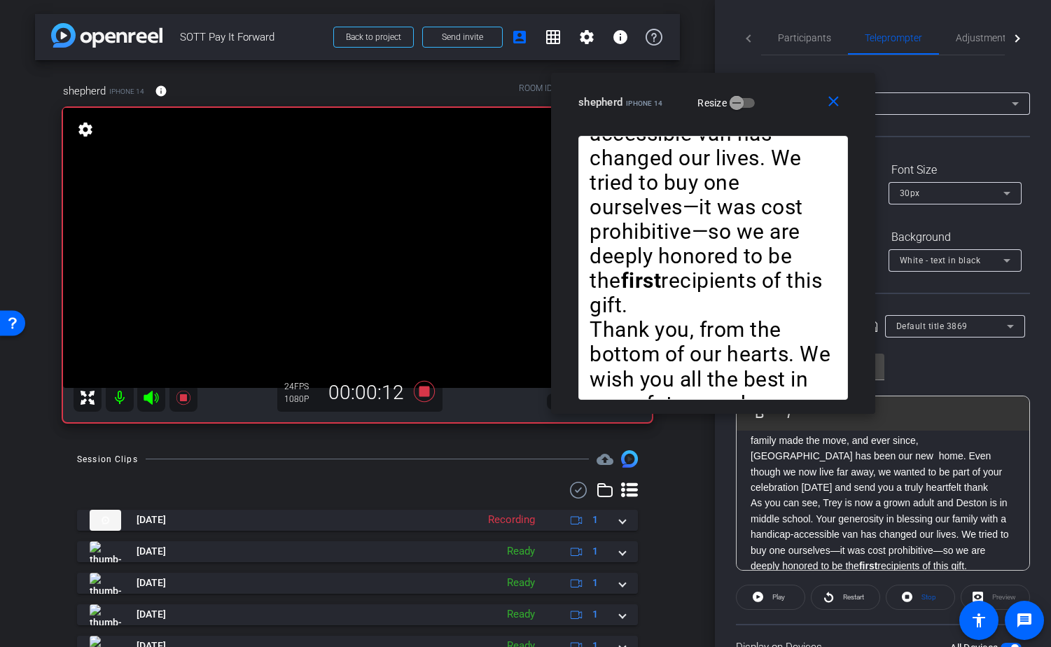
drag, startPoint x: 762, startPoint y: 309, endPoint x: 784, endPoint y: 80, distance: 229.9
click at [784, 90] on div "shepherd iPhone 14 Resize" at bounding box center [718, 102] width 280 height 25
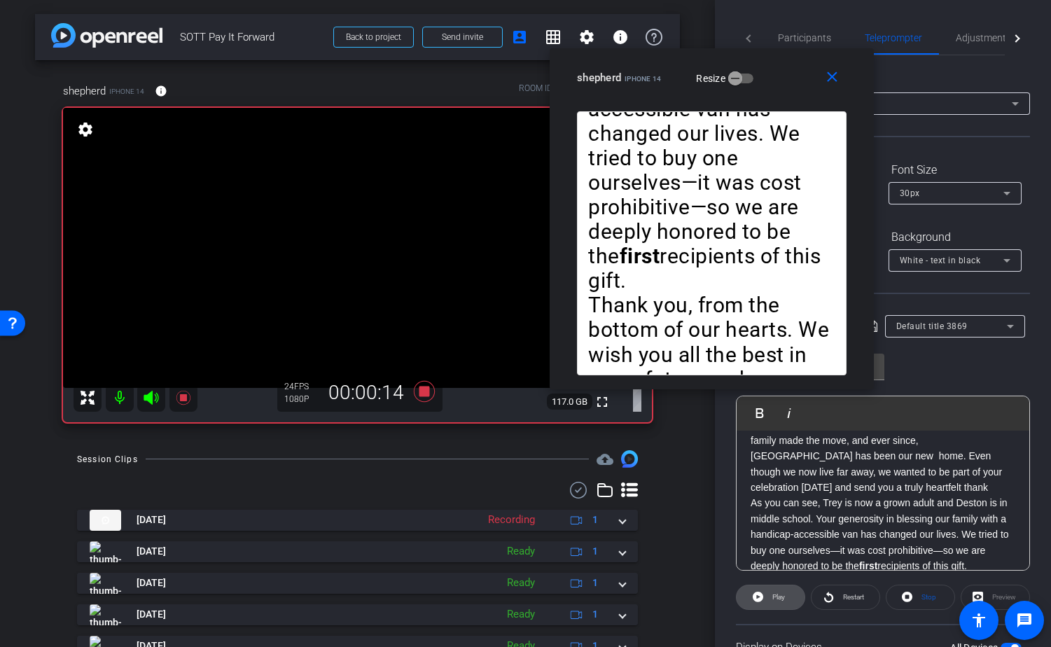
click at [771, 591] on span "Play" at bounding box center [777, 597] width 16 height 20
click at [772, 594] on span "Pause" at bounding box center [778, 597] width 19 height 8
click at [772, 594] on span "Play" at bounding box center [778, 597] width 13 height 8
click at [772, 594] on span "Pause" at bounding box center [778, 597] width 19 height 8
click at [772, 594] on span "Play" at bounding box center [778, 597] width 13 height 8
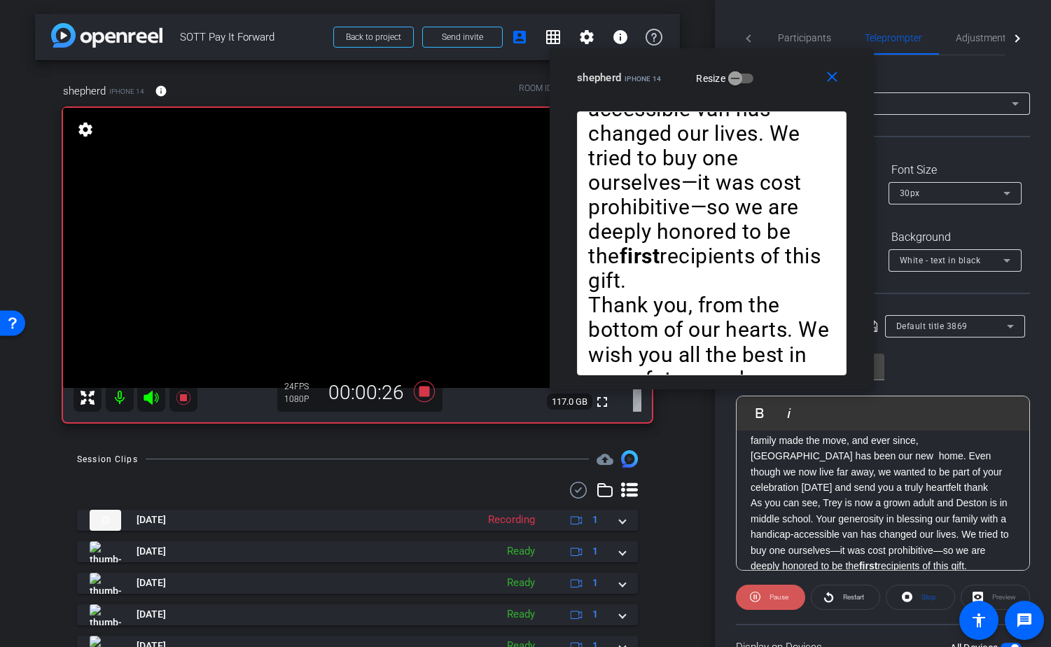
click at [772, 594] on span "Pause" at bounding box center [778, 597] width 19 height 8
click at [772, 594] on span "Play" at bounding box center [778, 597] width 13 height 8
click at [772, 594] on span "Pause" at bounding box center [778, 597] width 19 height 8
click at [772, 594] on span "Play" at bounding box center [778, 597] width 13 height 8
click at [823, 39] on span "Participants" at bounding box center [804, 38] width 53 height 10
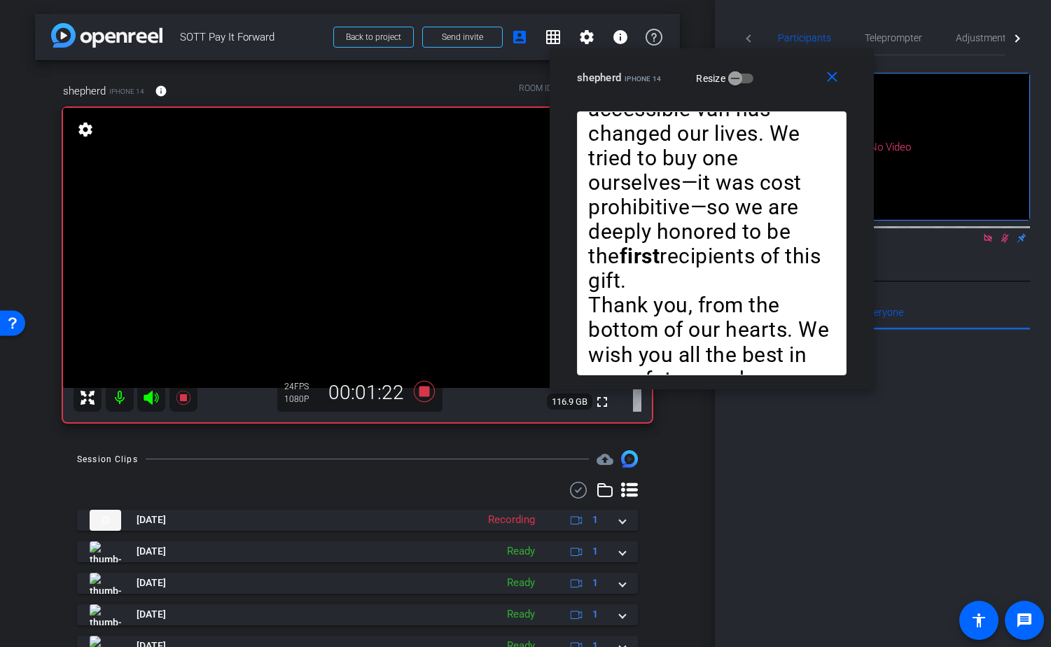
click at [1004, 233] on icon at bounding box center [1004, 238] width 11 height 10
click at [428, 389] on icon at bounding box center [423, 391] width 21 height 21
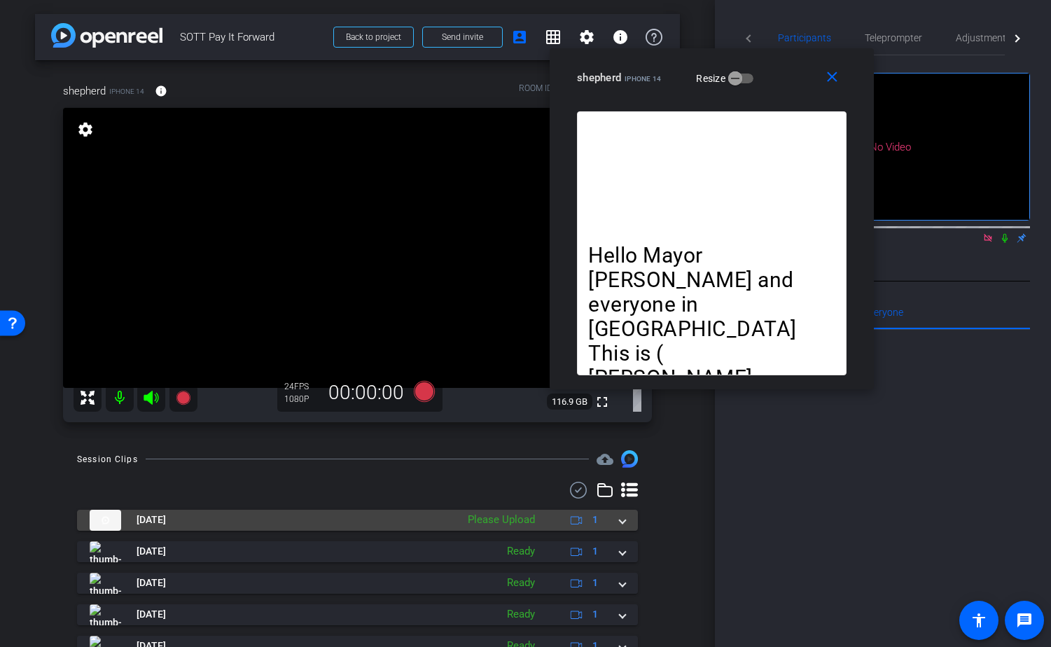
click at [621, 520] on span at bounding box center [622, 519] width 6 height 15
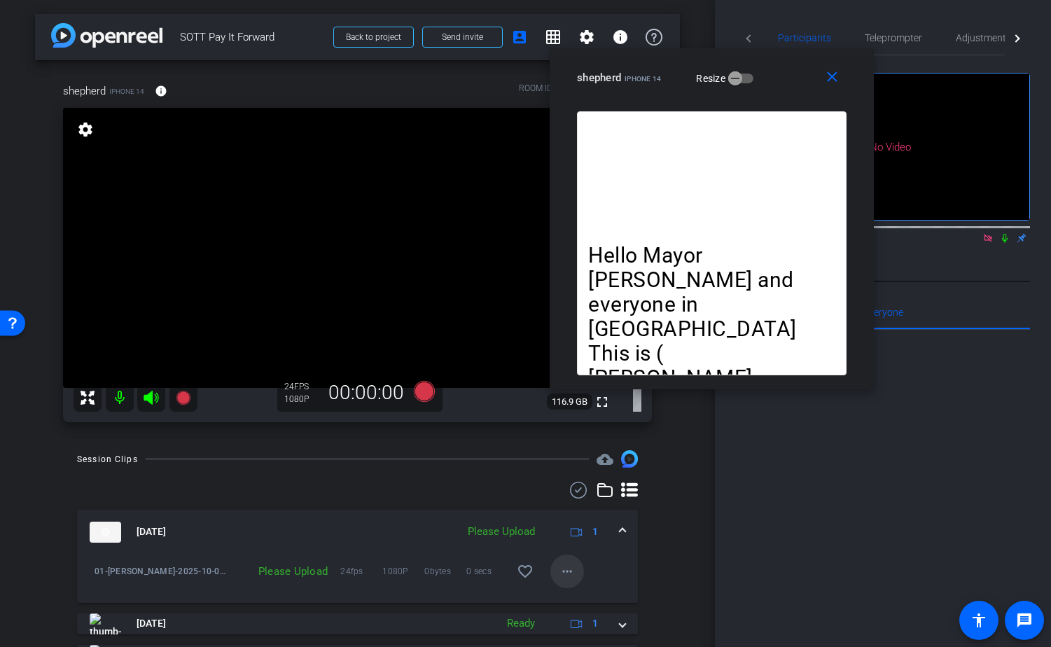
click at [571, 570] on mat-icon "more_horiz" at bounding box center [567, 571] width 17 height 17
click at [586, 507] on span "Upload" at bounding box center [589, 506] width 56 height 17
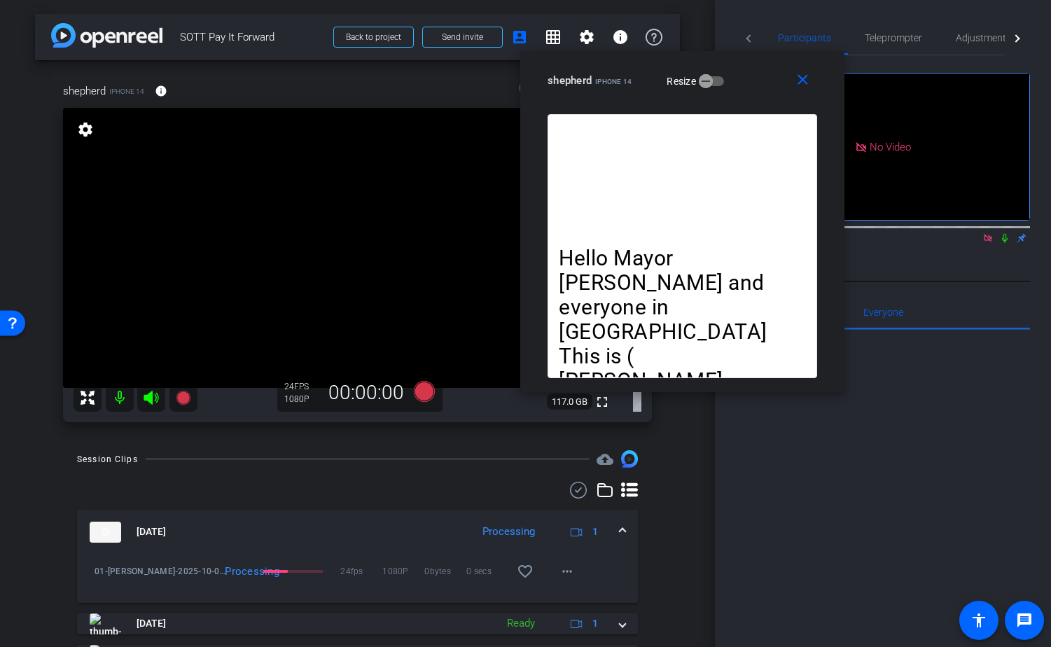
drag, startPoint x: 797, startPoint y: 77, endPoint x: 767, endPoint y: 80, distance: 29.5
click at [767, 80] on div "shepherd iPhone 14 Resize" at bounding box center [687, 80] width 280 height 25
click at [428, 392] on icon at bounding box center [423, 391] width 21 height 21
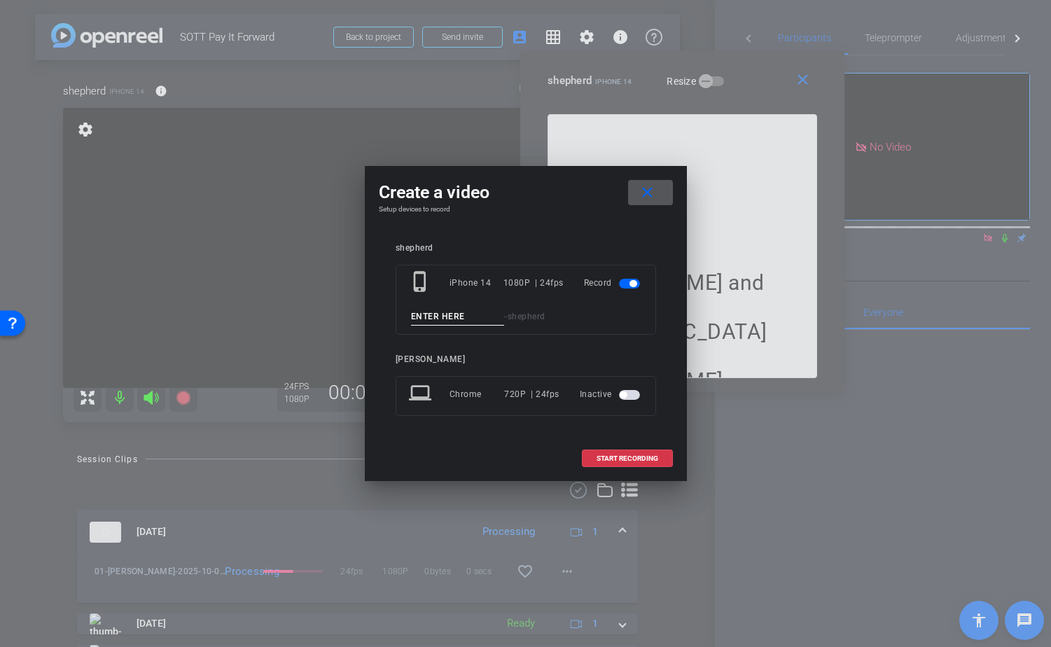
click at [461, 312] on input at bounding box center [458, 316] width 94 height 17
paste input "01_Trey_Donna_Shepard"
type input "02_Trey_Donna_Shepard"
click at [618, 455] on span "START RECORDING" at bounding box center [627, 458] width 62 height 7
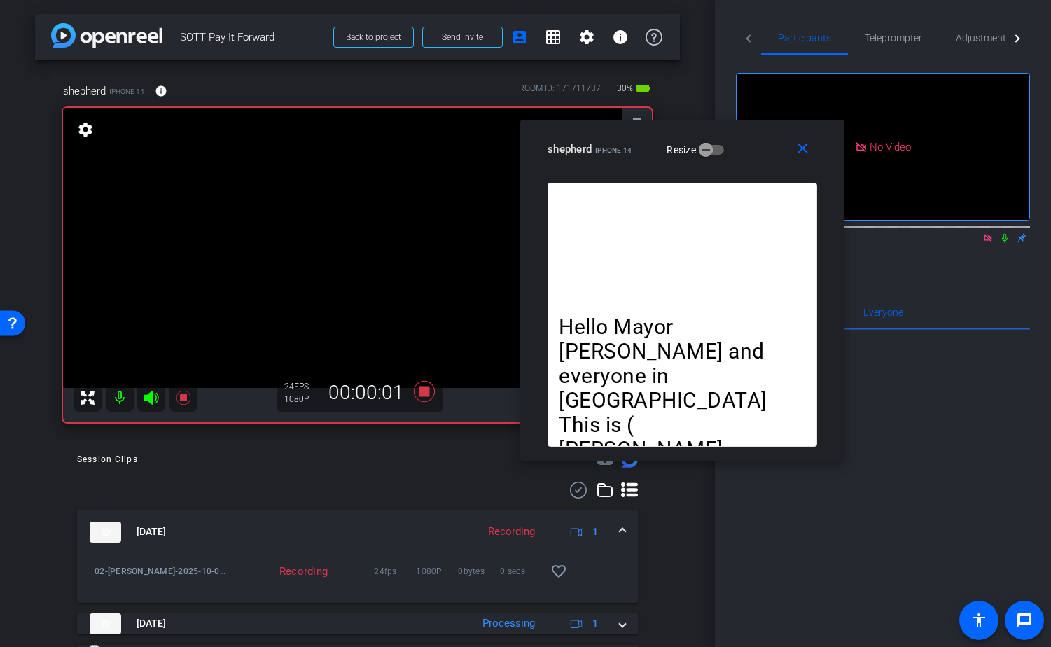
drag, startPoint x: 767, startPoint y: 86, endPoint x: 766, endPoint y: 154, distance: 67.9
click at [766, 154] on div "shepherd iPhone 14 Resize" at bounding box center [687, 148] width 280 height 25
click at [1005, 233] on icon at bounding box center [1004, 238] width 11 height 10
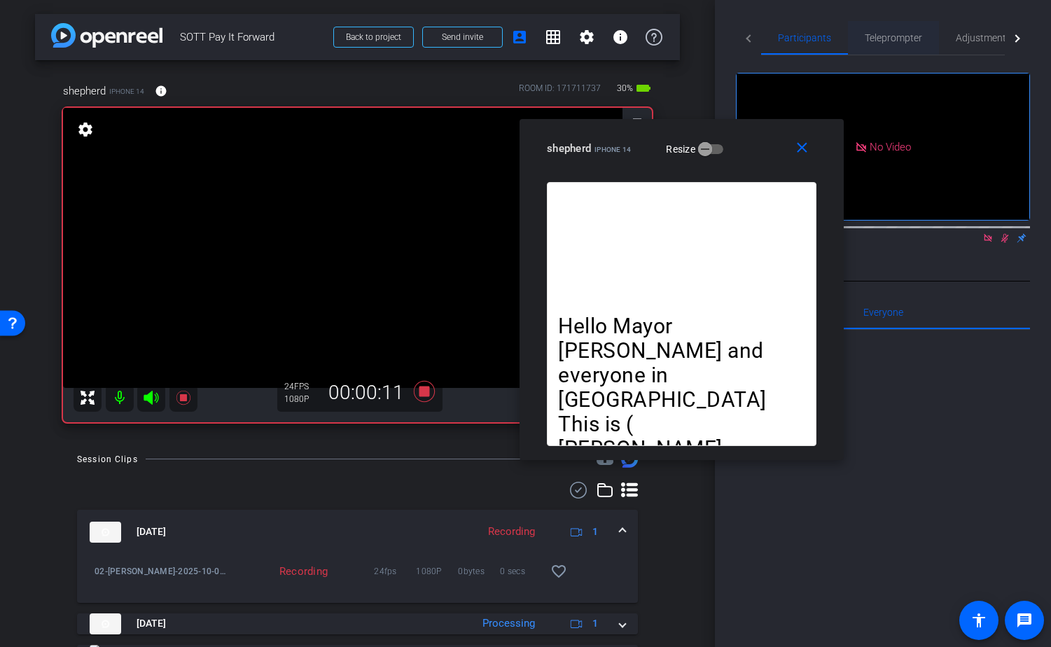
click at [860, 38] on div "Teleprompter" at bounding box center [893, 38] width 91 height 34
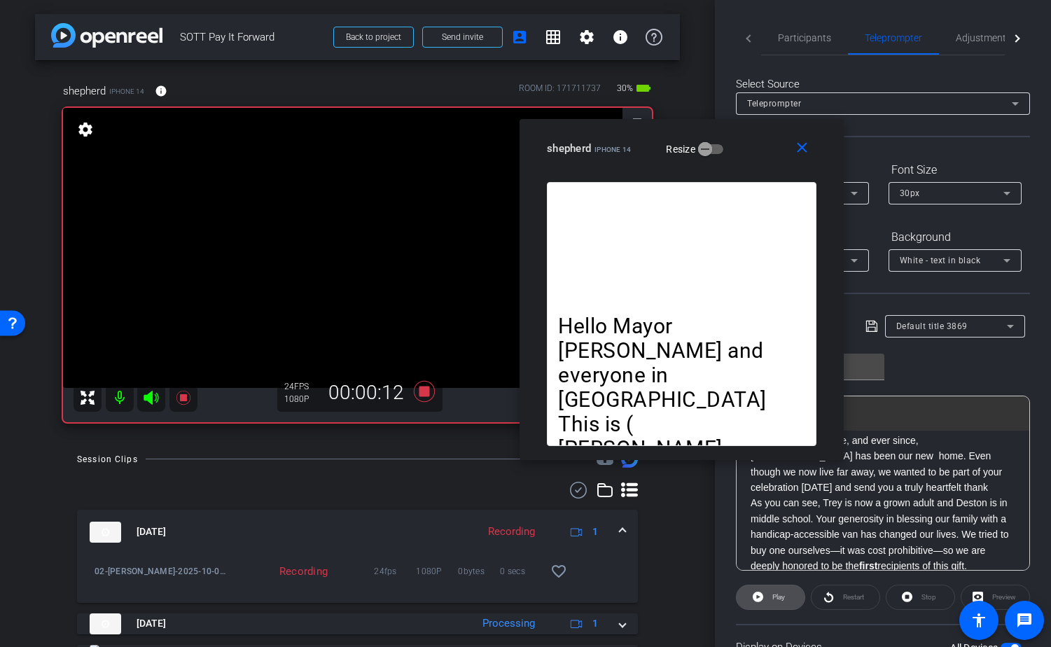
click at [775, 596] on span "Play" at bounding box center [778, 597] width 13 height 8
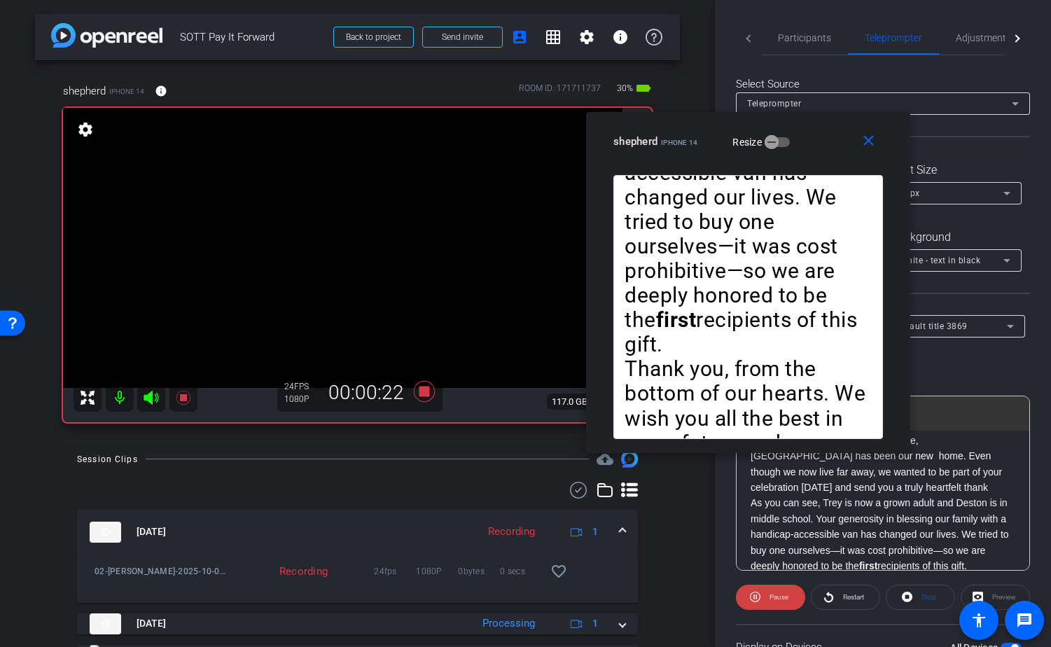
drag, startPoint x: 647, startPoint y: 127, endPoint x: 714, endPoint y: 120, distance: 66.9
click at [714, 120] on div "close shepherd iPhone 14 Resize" at bounding box center [748, 143] width 324 height 63
click at [778, 594] on span "Pause" at bounding box center [778, 597] width 19 height 8
click at [773, 594] on span "Play" at bounding box center [778, 597] width 13 height 8
click at [861, 143] on mat-icon "close" at bounding box center [868, 140] width 17 height 17
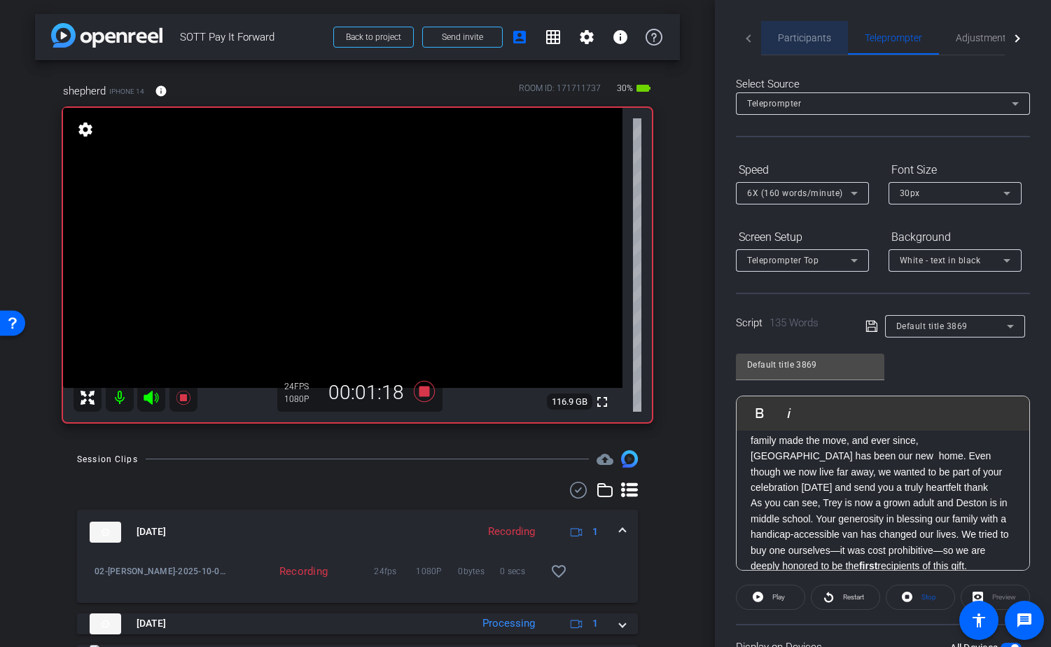
click at [817, 43] on span "Participants" at bounding box center [804, 38] width 53 height 10
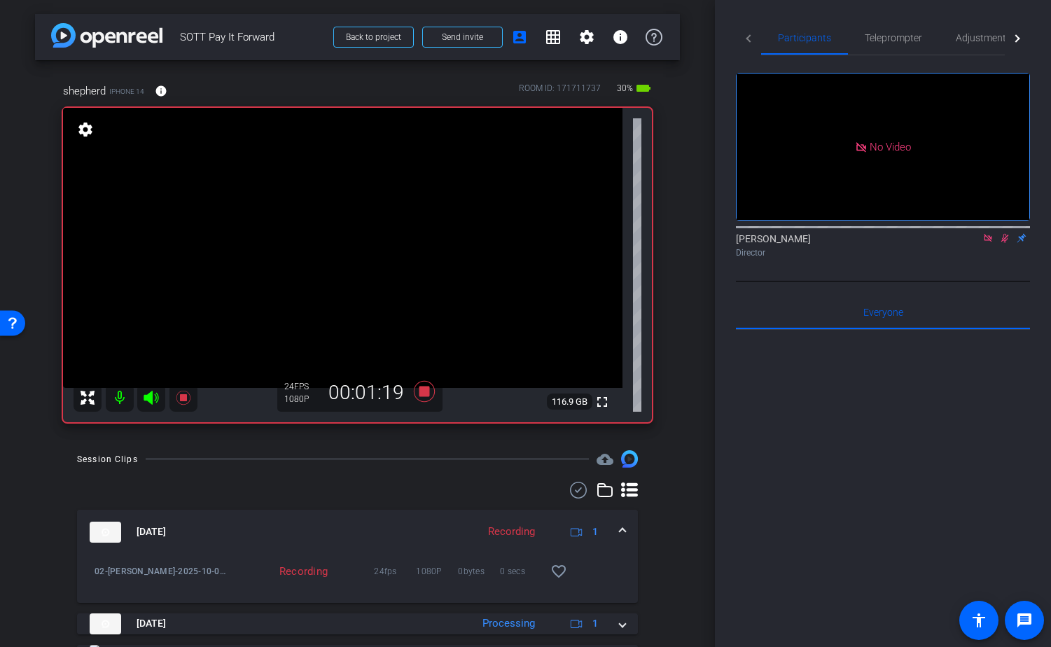
click at [1003, 233] on icon at bounding box center [1004, 238] width 11 height 10
click at [424, 392] on icon at bounding box center [423, 391] width 21 height 21
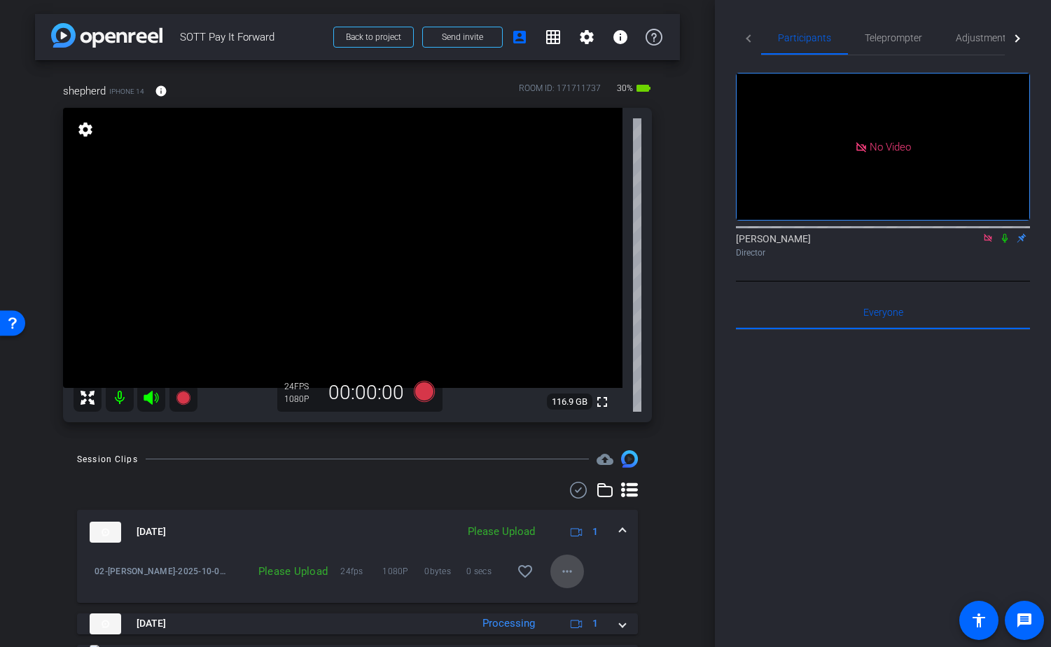
click at [566, 568] on mat-icon "more_horiz" at bounding box center [567, 571] width 17 height 17
click at [578, 510] on span "Upload" at bounding box center [589, 506] width 56 height 17
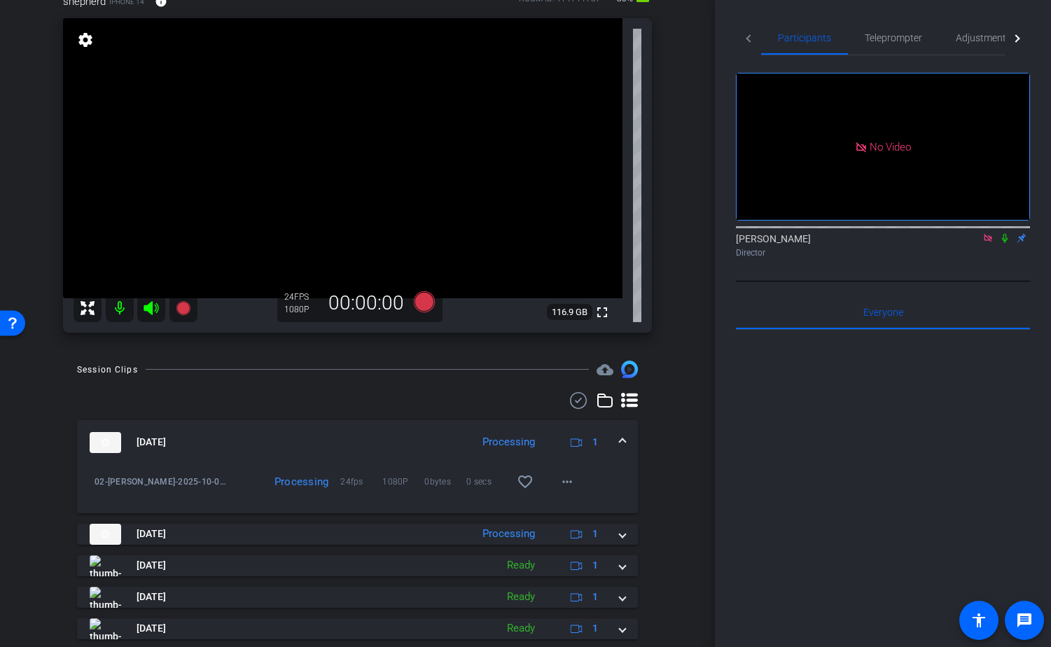
scroll to position [100, 0]
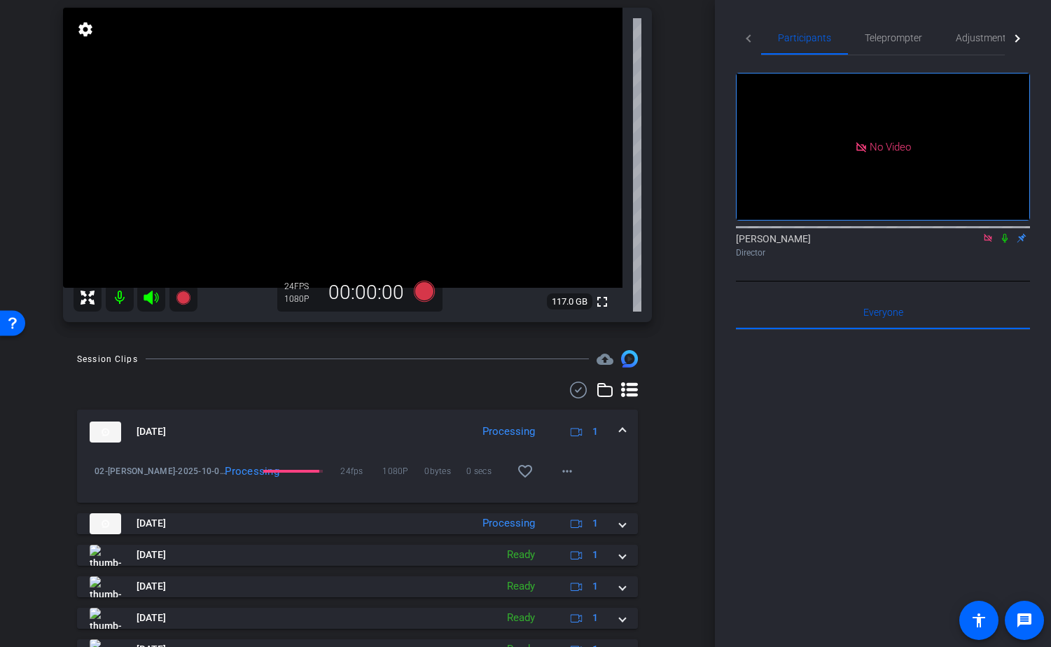
click at [986, 233] on icon at bounding box center [987, 238] width 11 height 10
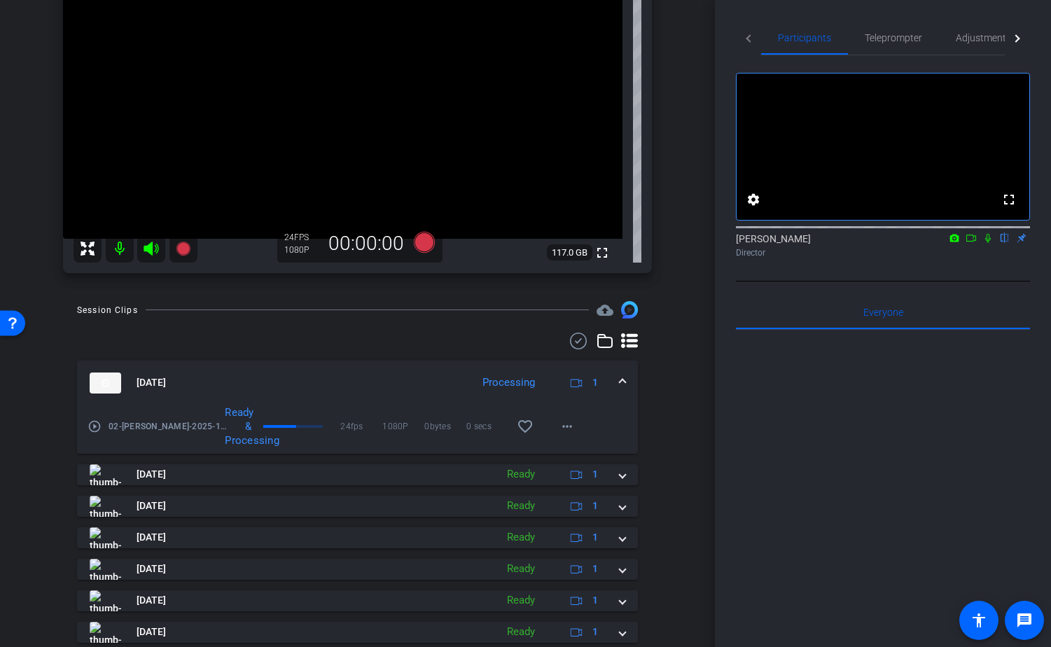
scroll to position [141, 0]
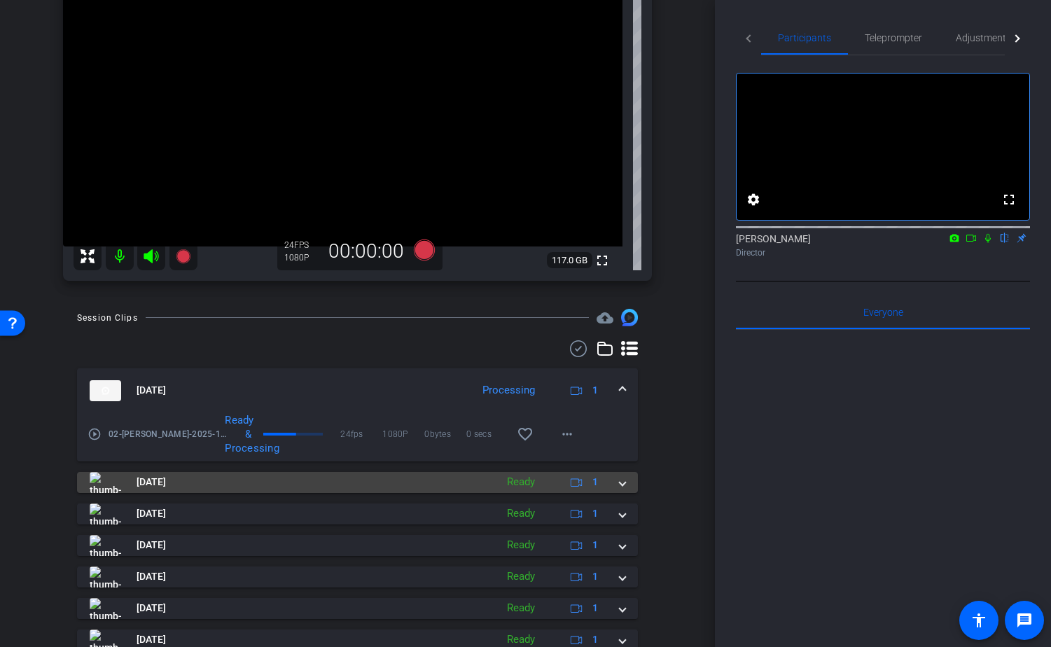
click at [619, 482] on span at bounding box center [622, 482] width 6 height 15
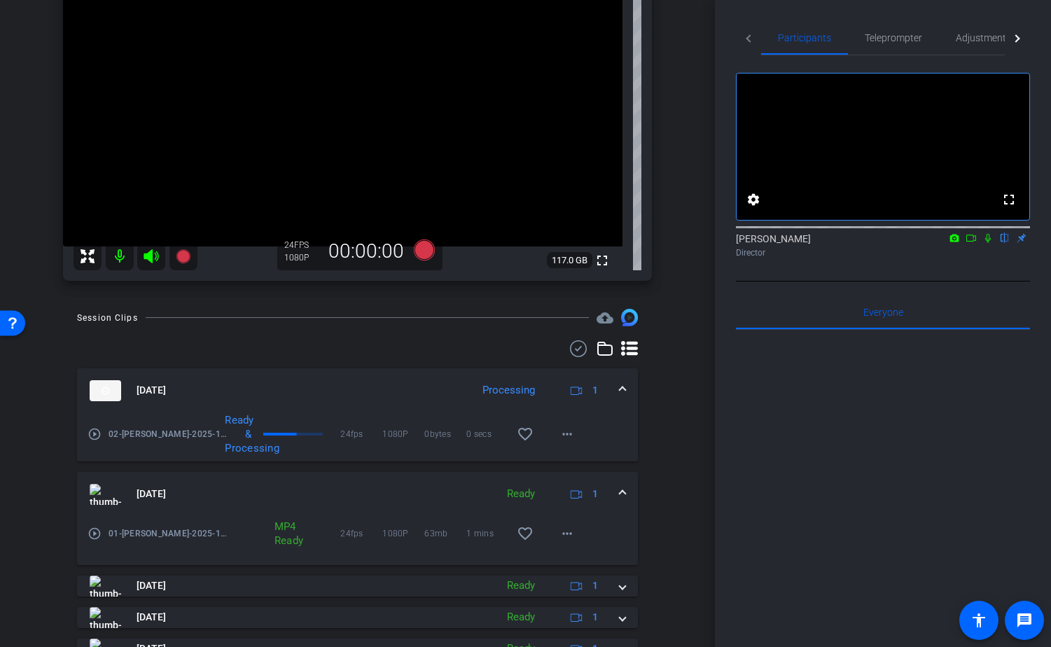
click at [670, 437] on div "Session Clips cloud_upload Oct 2, 2025 Processing 1 play_circle_outline 02-Trey…" at bounding box center [357, 587] width 645 height 557
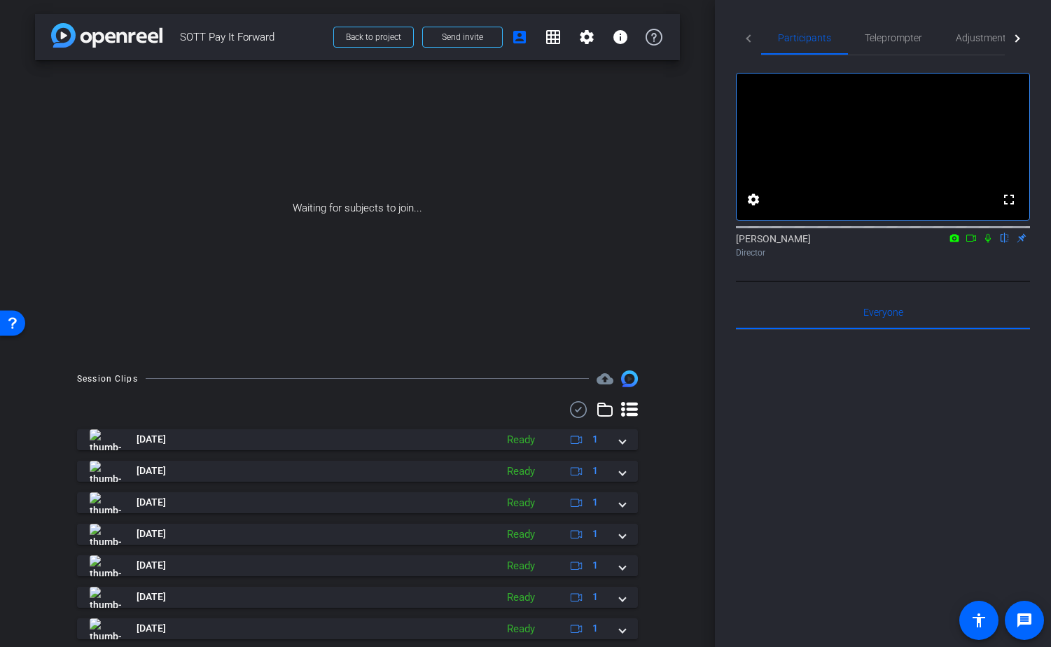
click at [112, 37] on img at bounding box center [106, 35] width 111 height 24
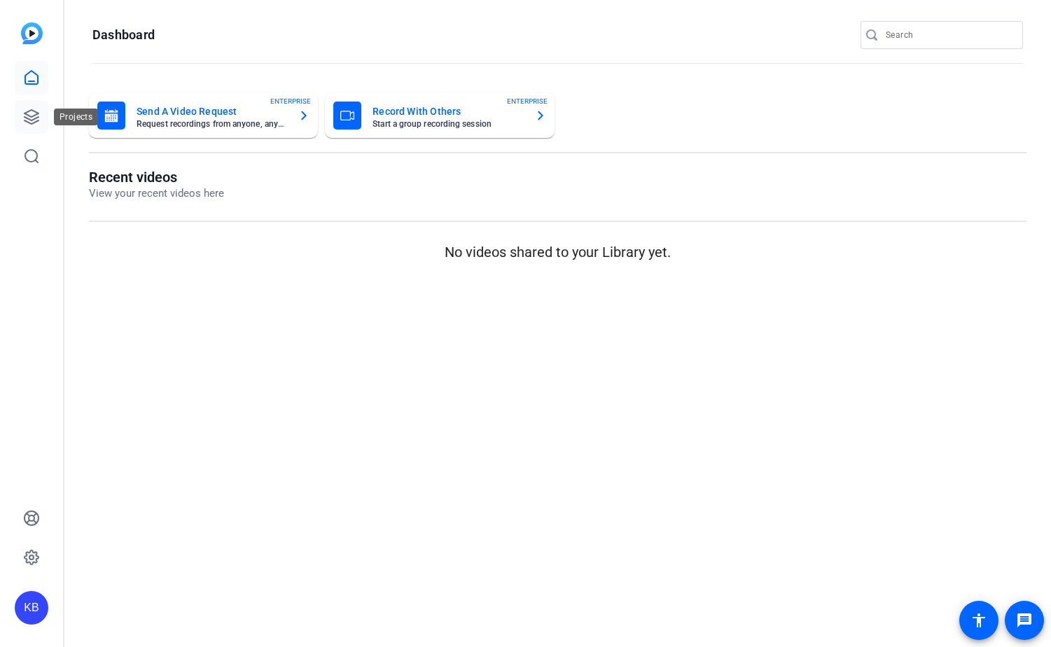
click at [31, 118] on icon at bounding box center [31, 116] width 17 height 17
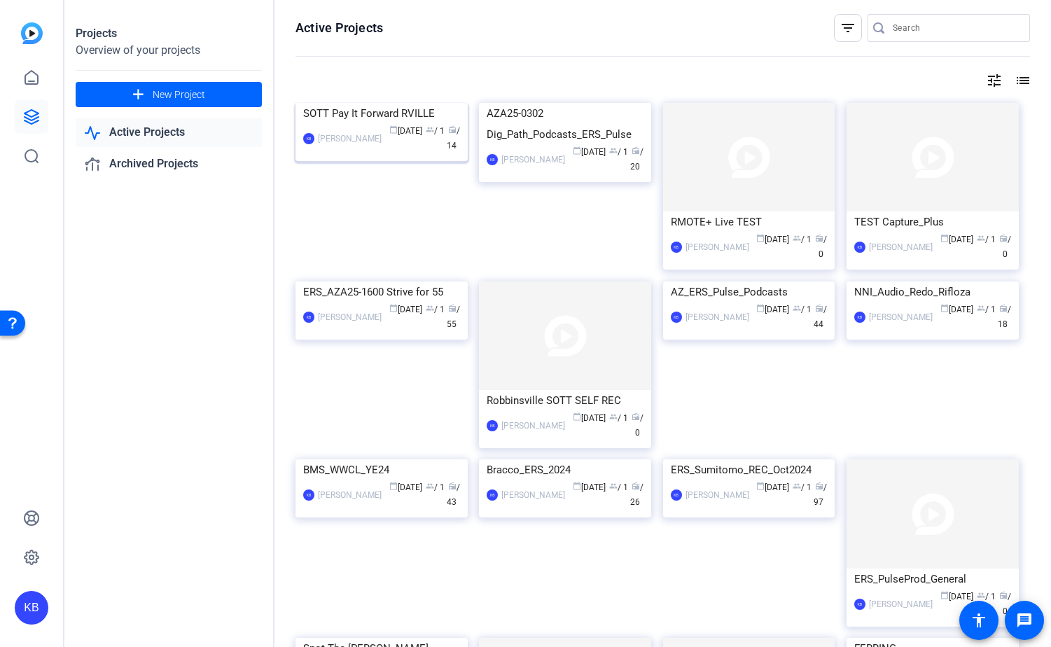
click at [372, 124] on div "SOTT Pay It Forward RVILLE" at bounding box center [381, 113] width 157 height 21
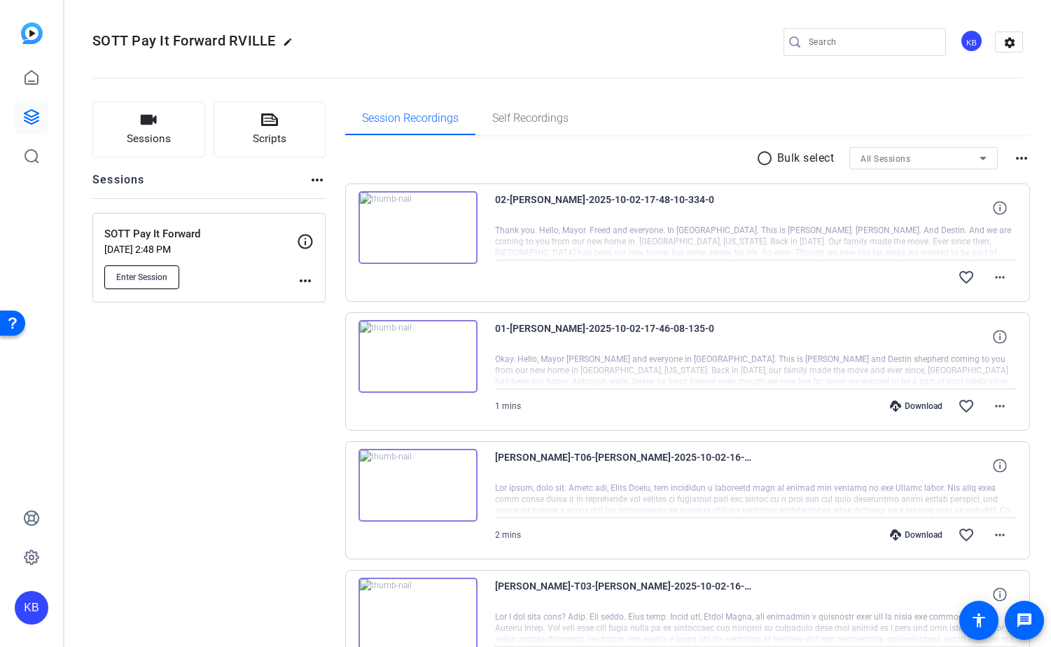
click at [140, 272] on span "Enter Session" at bounding box center [141, 277] width 51 height 11
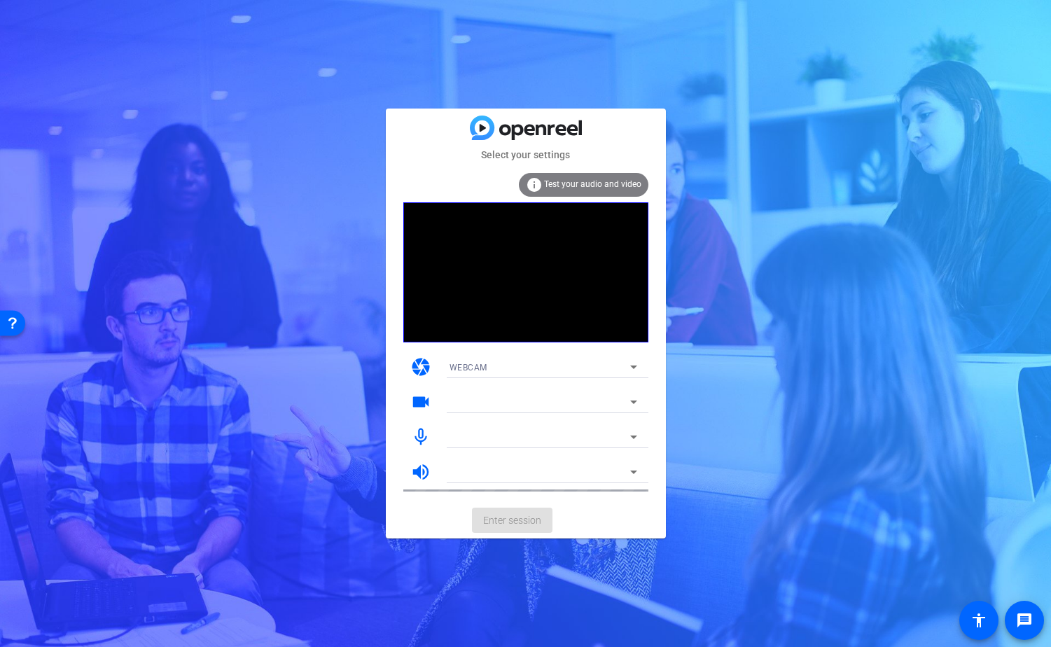
click at [539, 516] on mat-card-actions "Enter session" at bounding box center [526, 520] width 280 height 36
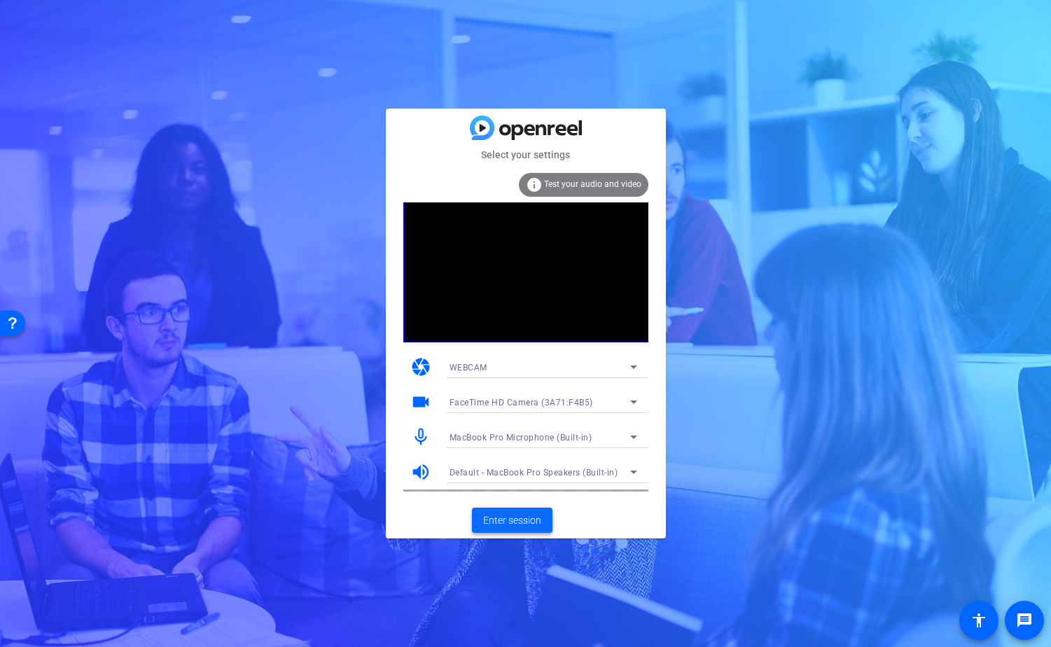
click at [521, 518] on span "Enter session" at bounding box center [512, 520] width 58 height 15
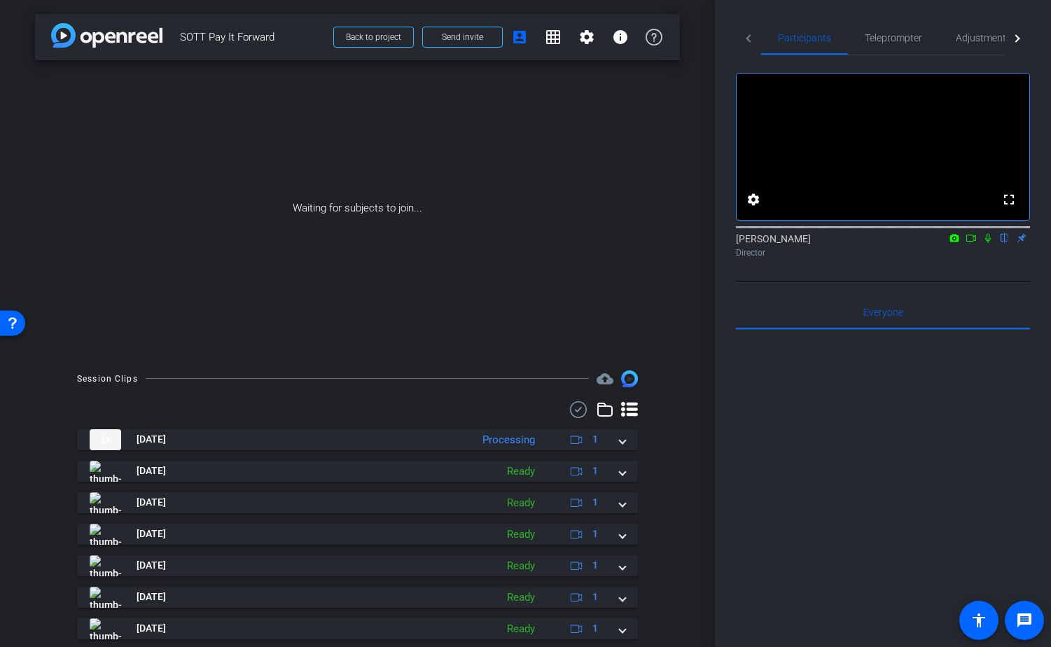
click at [991, 244] on mat-icon at bounding box center [987, 238] width 17 height 13
click at [971, 243] on icon at bounding box center [970, 238] width 11 height 10
